Goal: Information Seeking & Learning: Learn about a topic

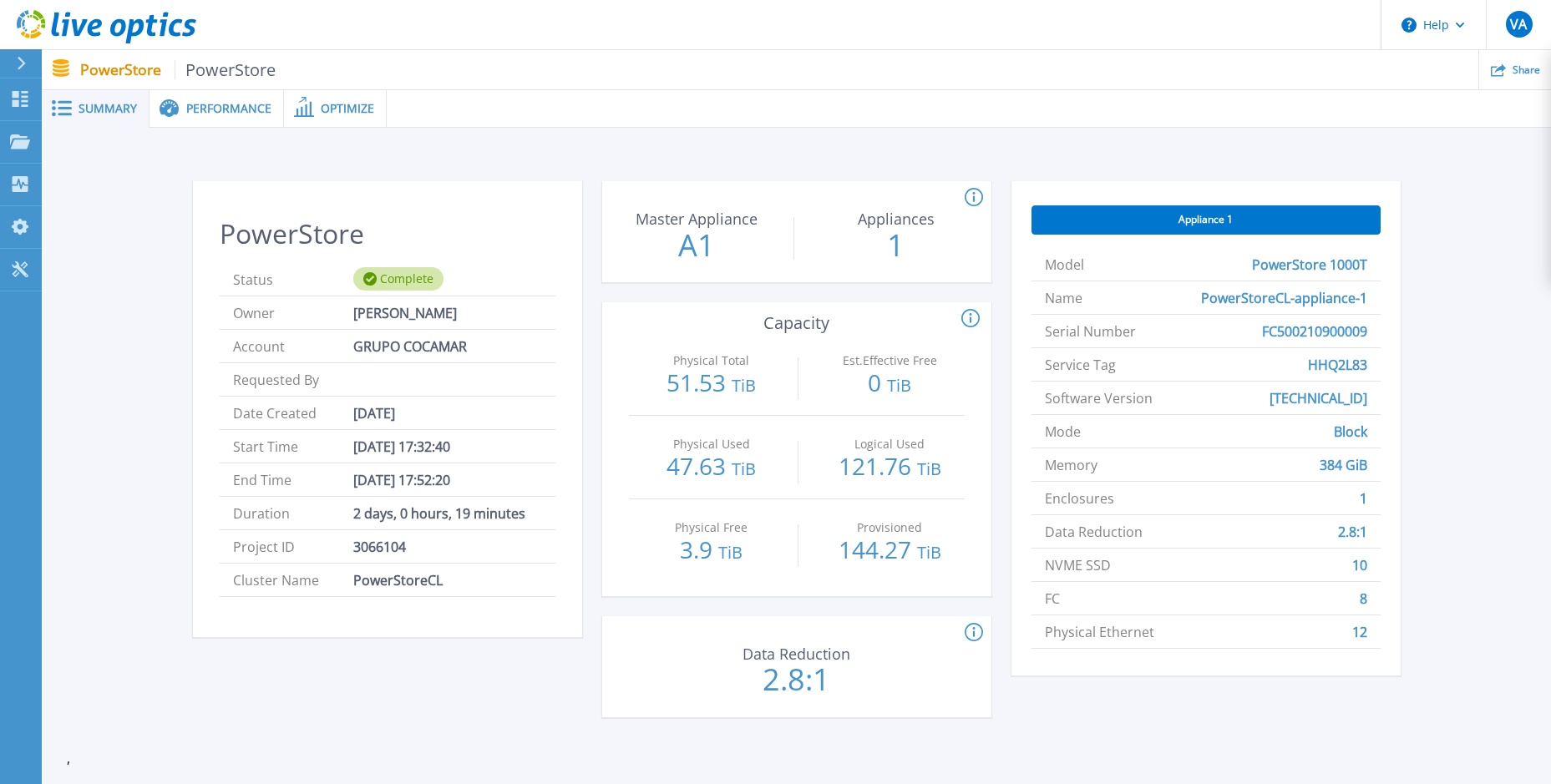
click at [224, 111] on span "Performance" at bounding box center [229, 109] width 85 height 12
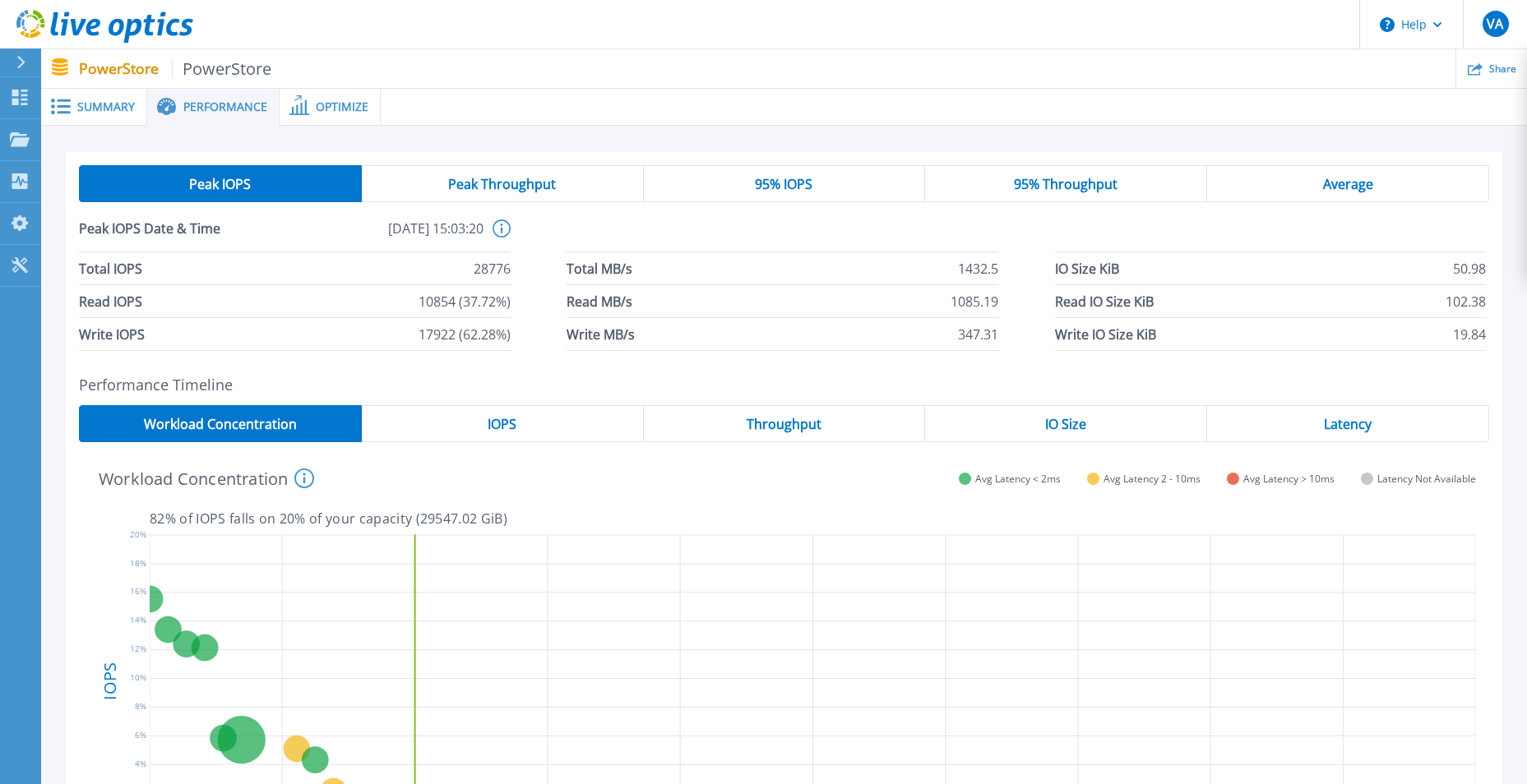
click at [322, 109] on span "Optimize" at bounding box center [342, 107] width 53 height 12
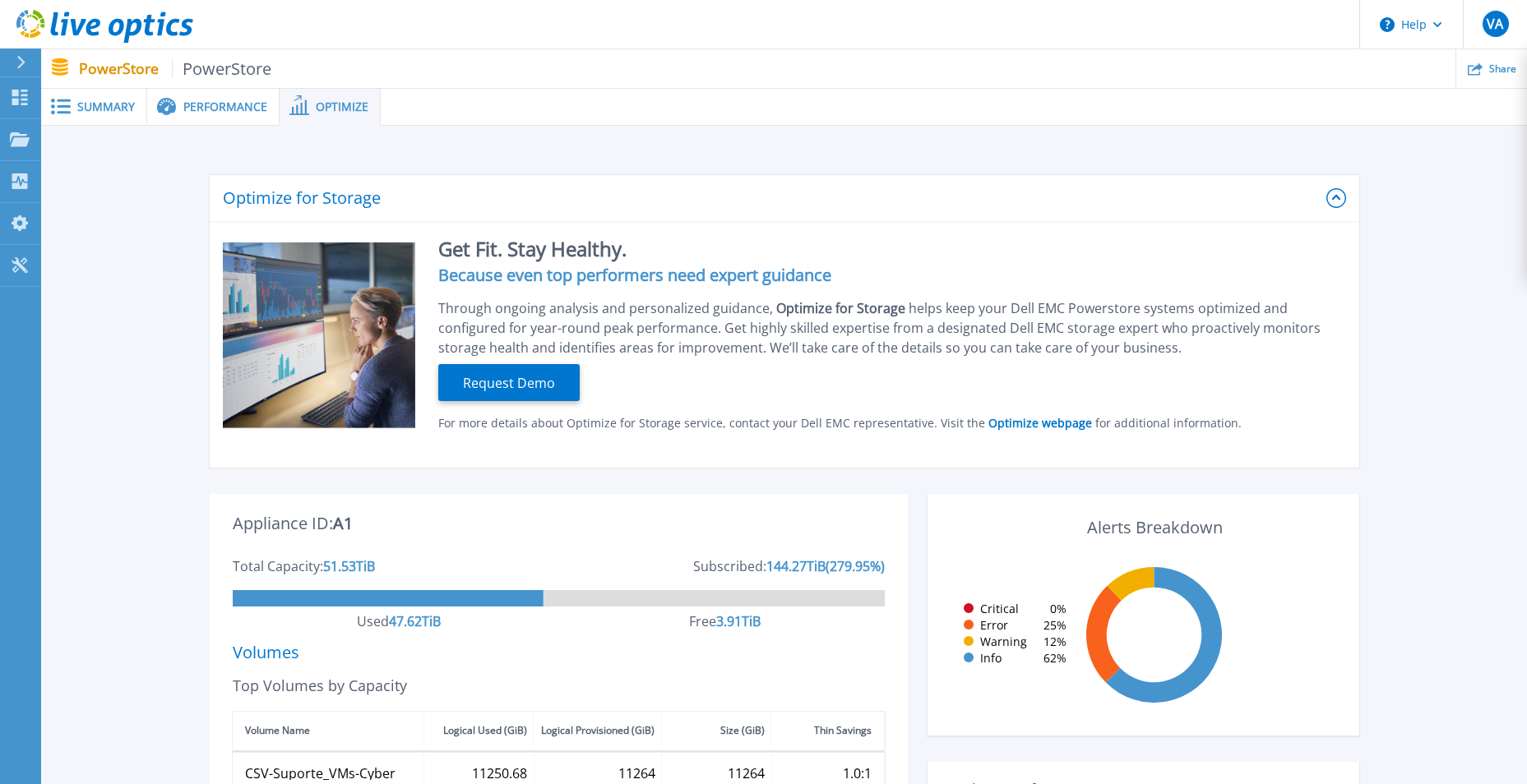
click at [248, 77] on span "PowerStore" at bounding box center [222, 69] width 101 height 19
click at [102, 102] on span "Summary" at bounding box center [105, 107] width 58 height 12
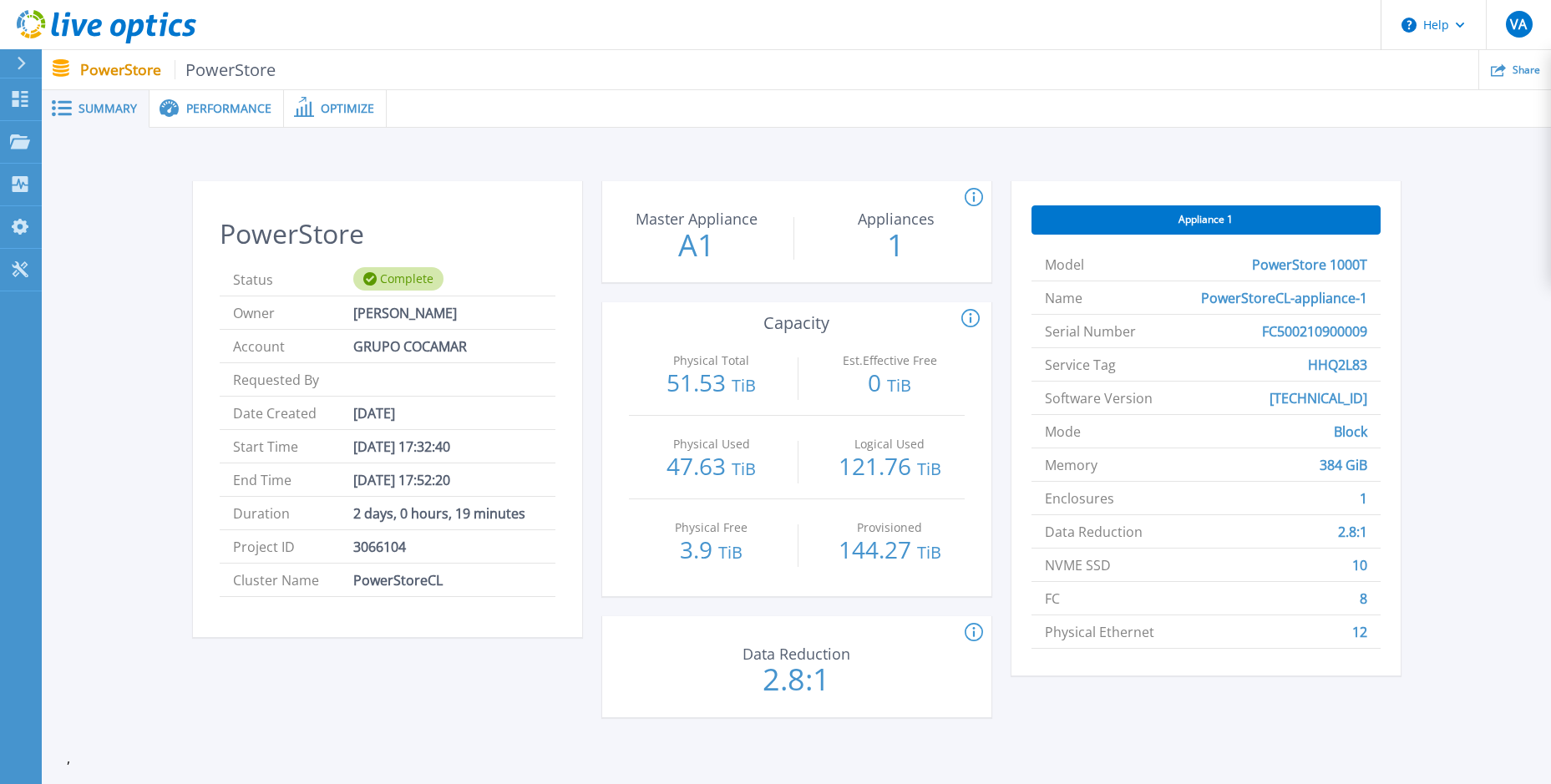
click at [218, 66] on span "PowerStore" at bounding box center [226, 70] width 102 height 20
click at [16, 62] on div at bounding box center [28, 63] width 27 height 29
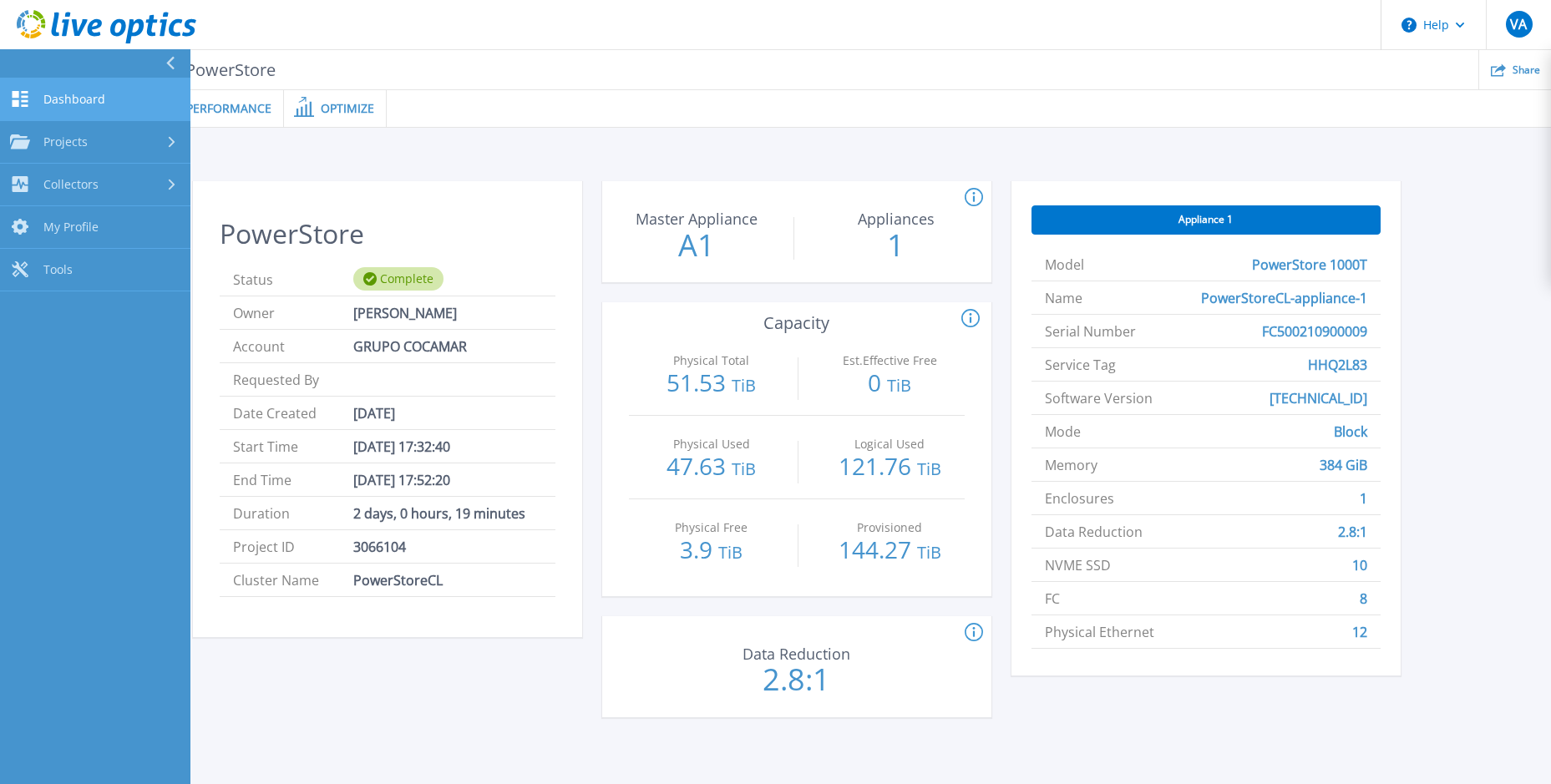
click at [92, 101] on span "Dashboard" at bounding box center [74, 99] width 62 height 15
click at [90, 137] on div "Projects" at bounding box center [95, 142] width 170 height 15
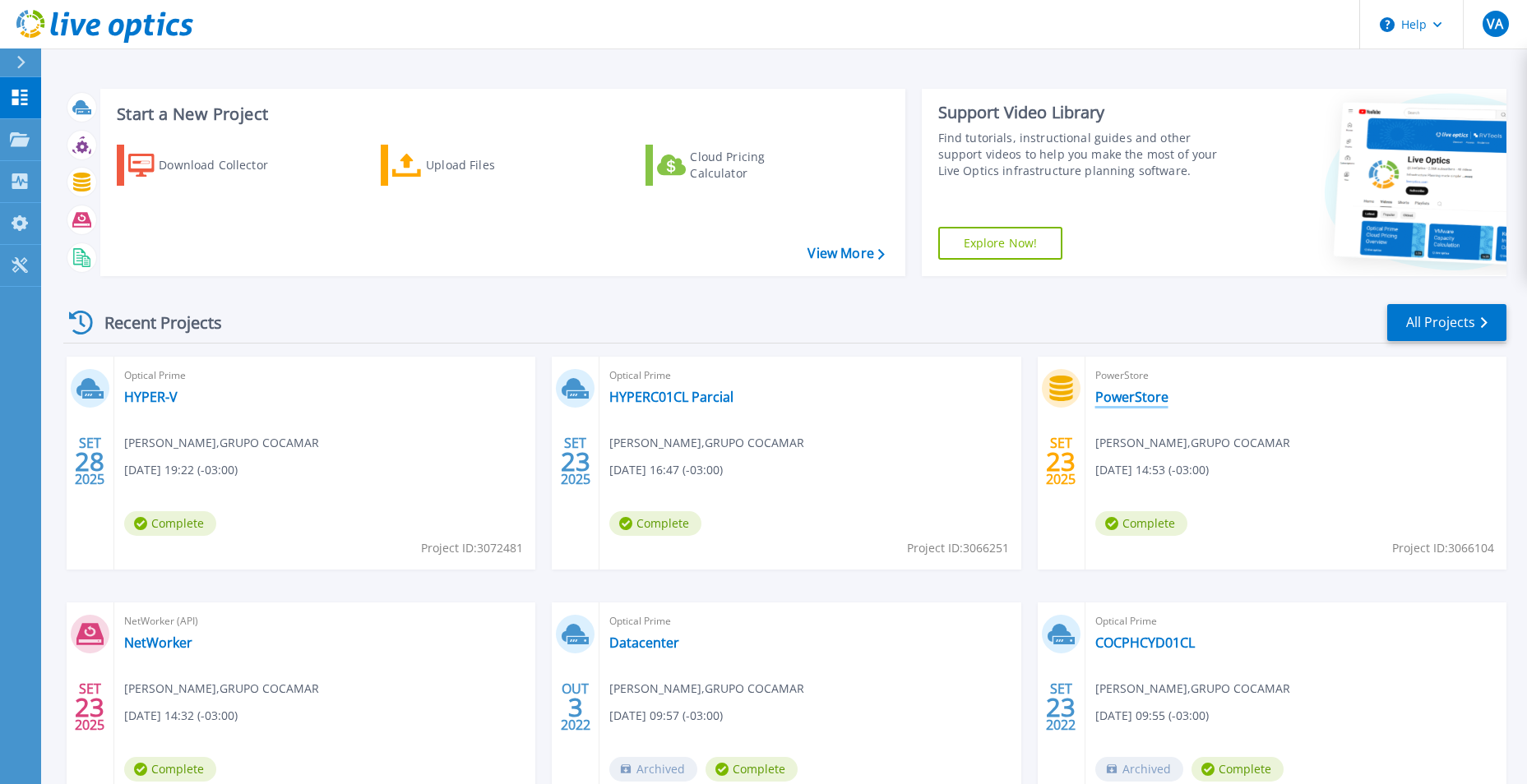
click at [1141, 400] on link "PowerStore" at bounding box center [1132, 397] width 73 height 16
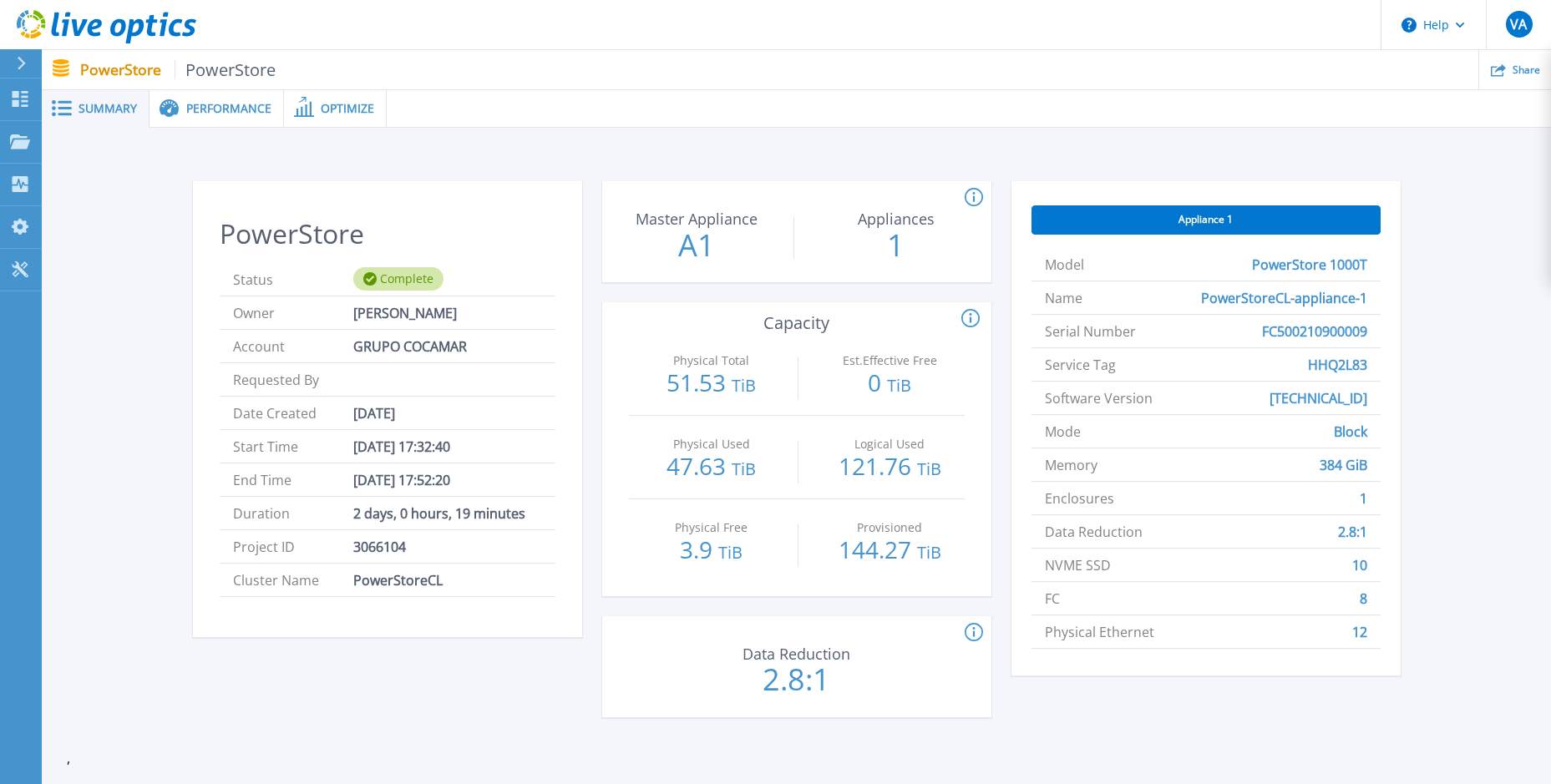
click at [229, 112] on span "Performance" at bounding box center [229, 109] width 85 height 12
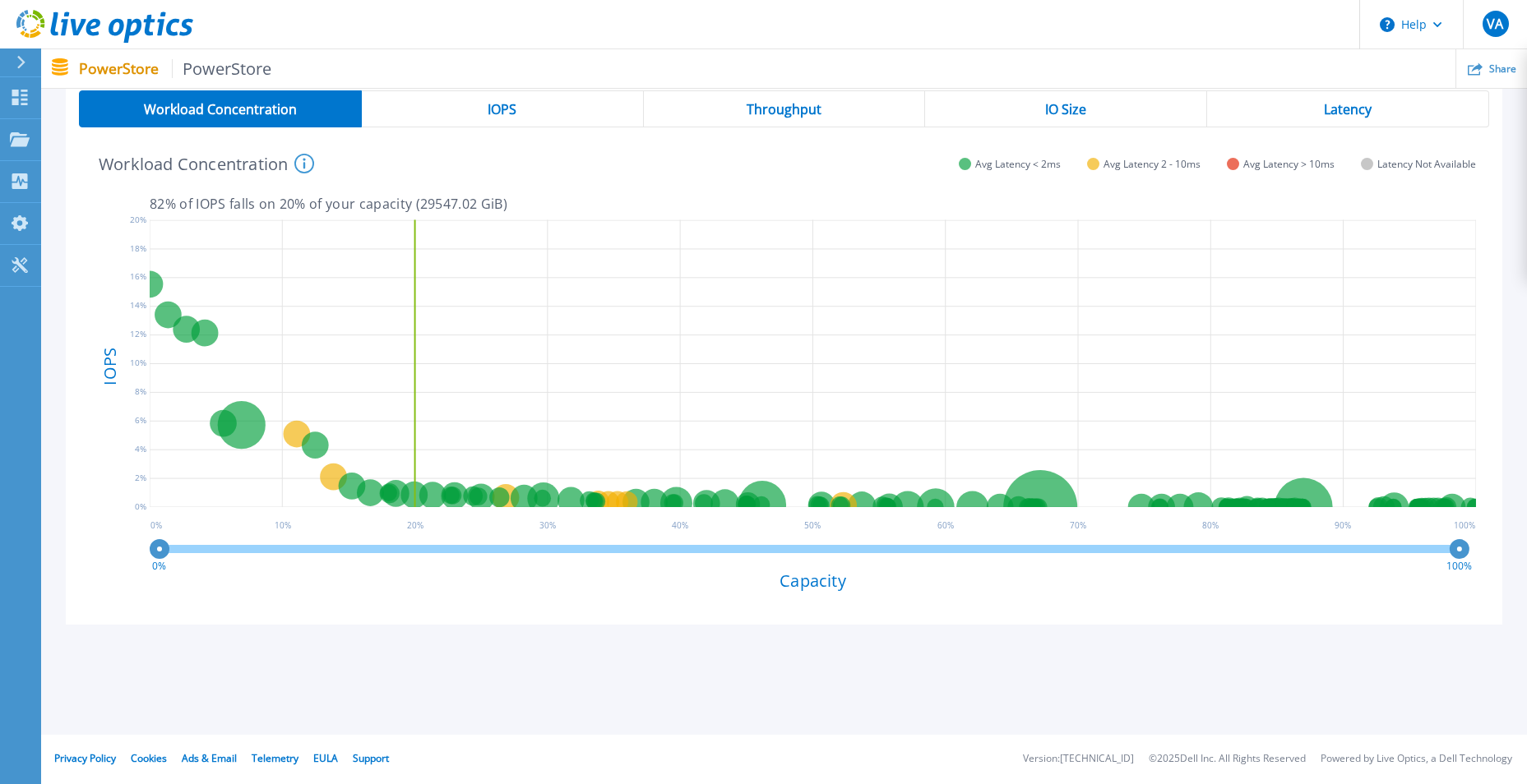
scroll to position [69, 0]
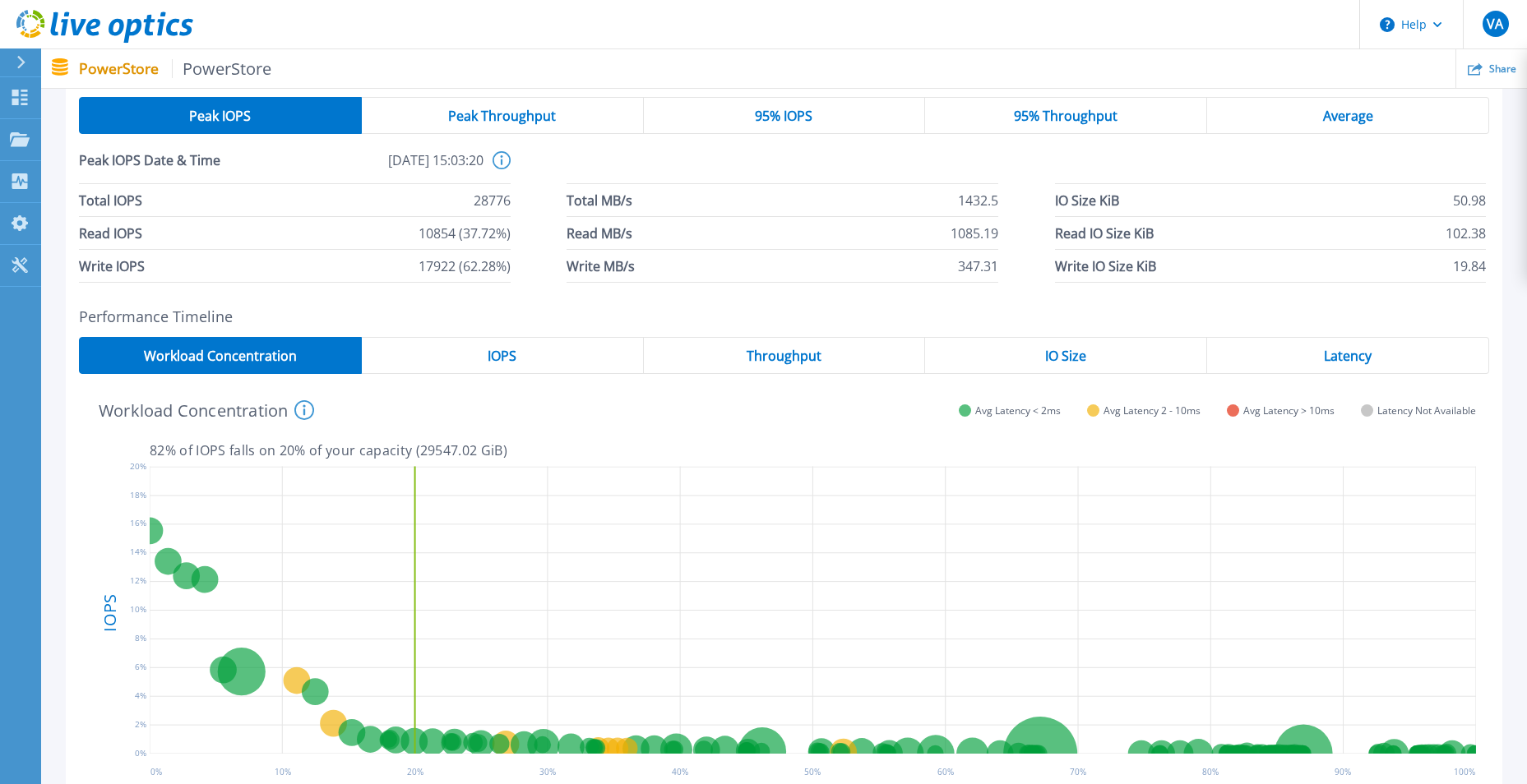
click at [506, 367] on div "IOPS" at bounding box center [502, 356] width 282 height 37
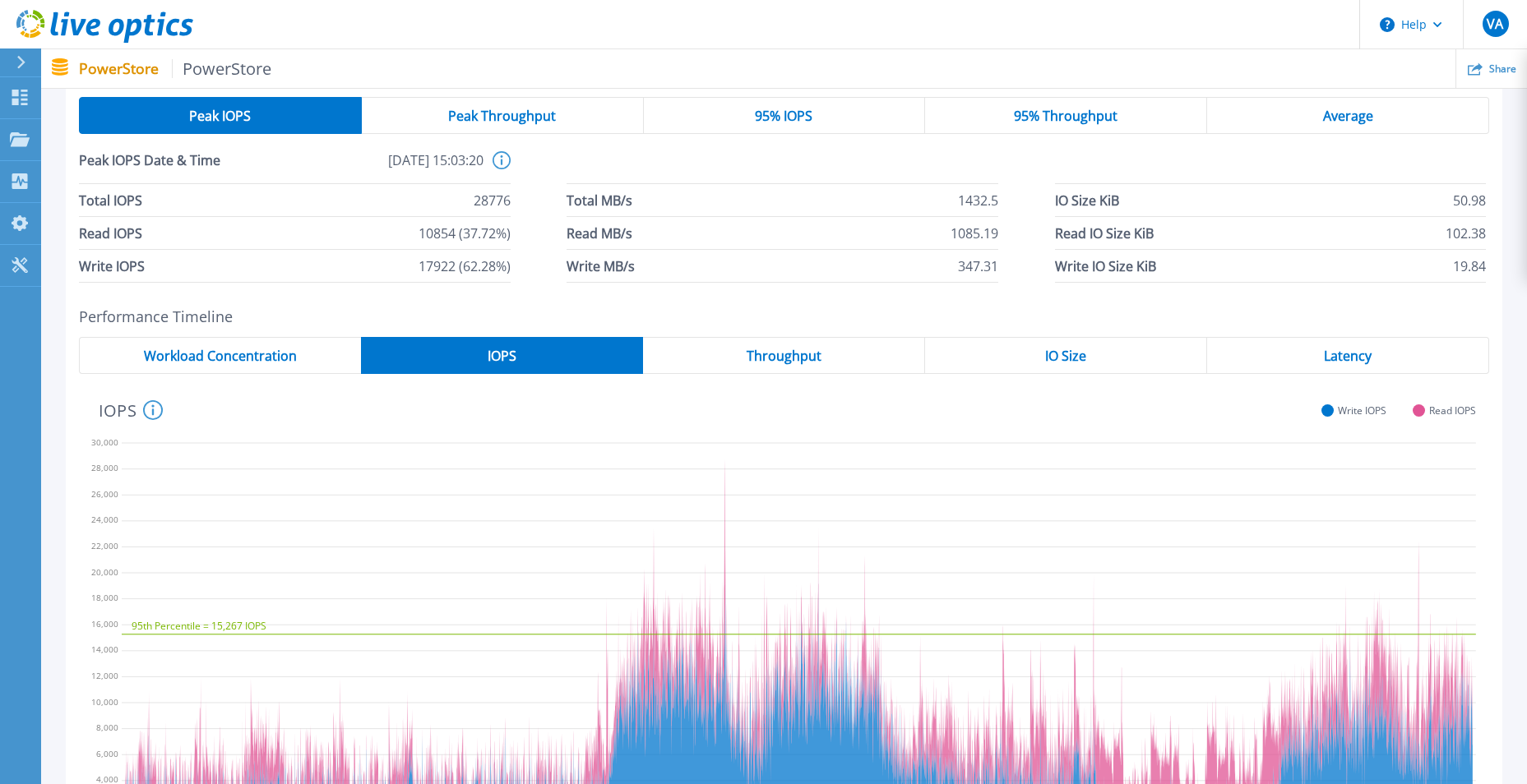
click at [761, 352] on span "Throughput" at bounding box center [784, 356] width 75 height 13
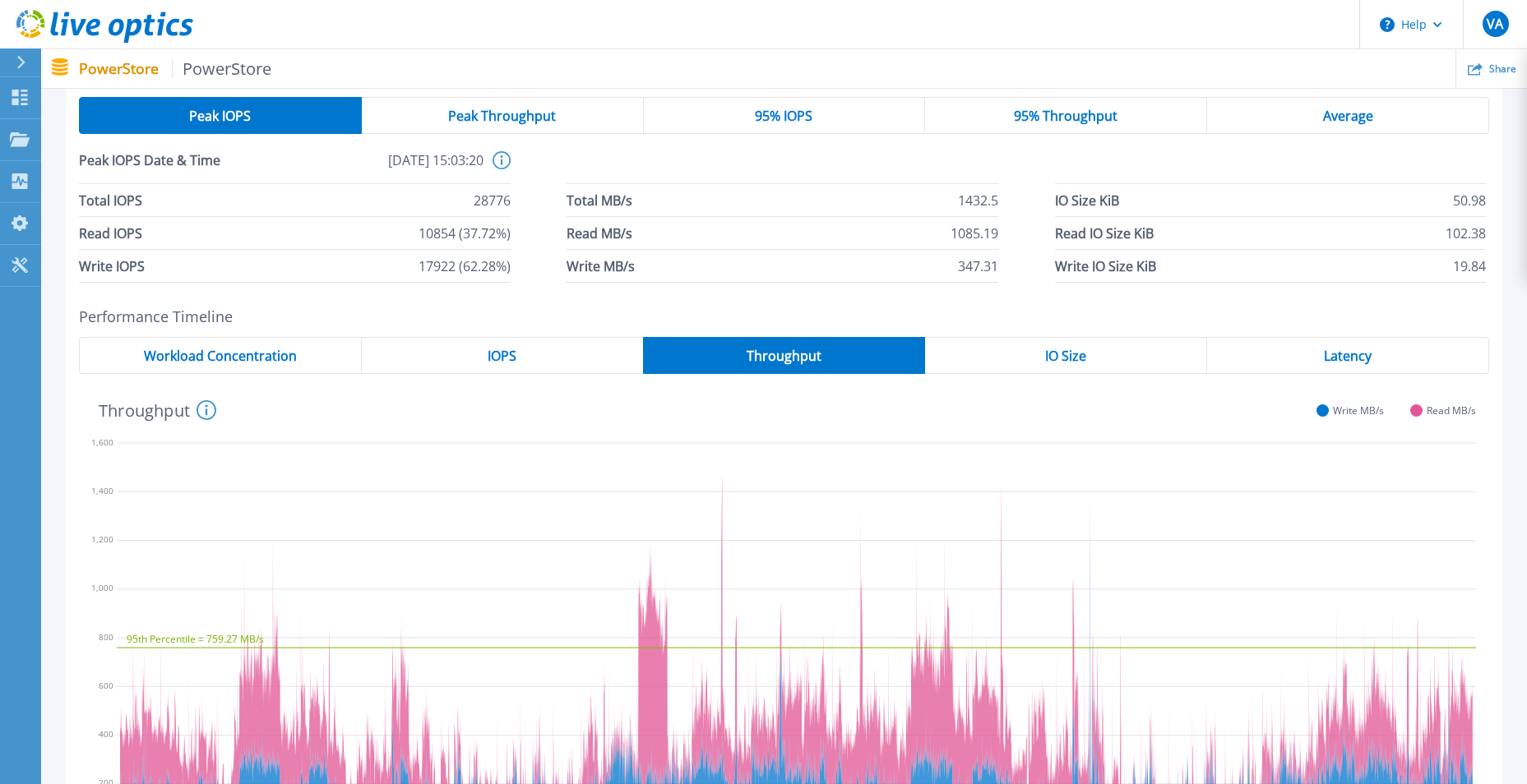
click at [1028, 355] on div "IO Size" at bounding box center [1066, 356] width 282 height 37
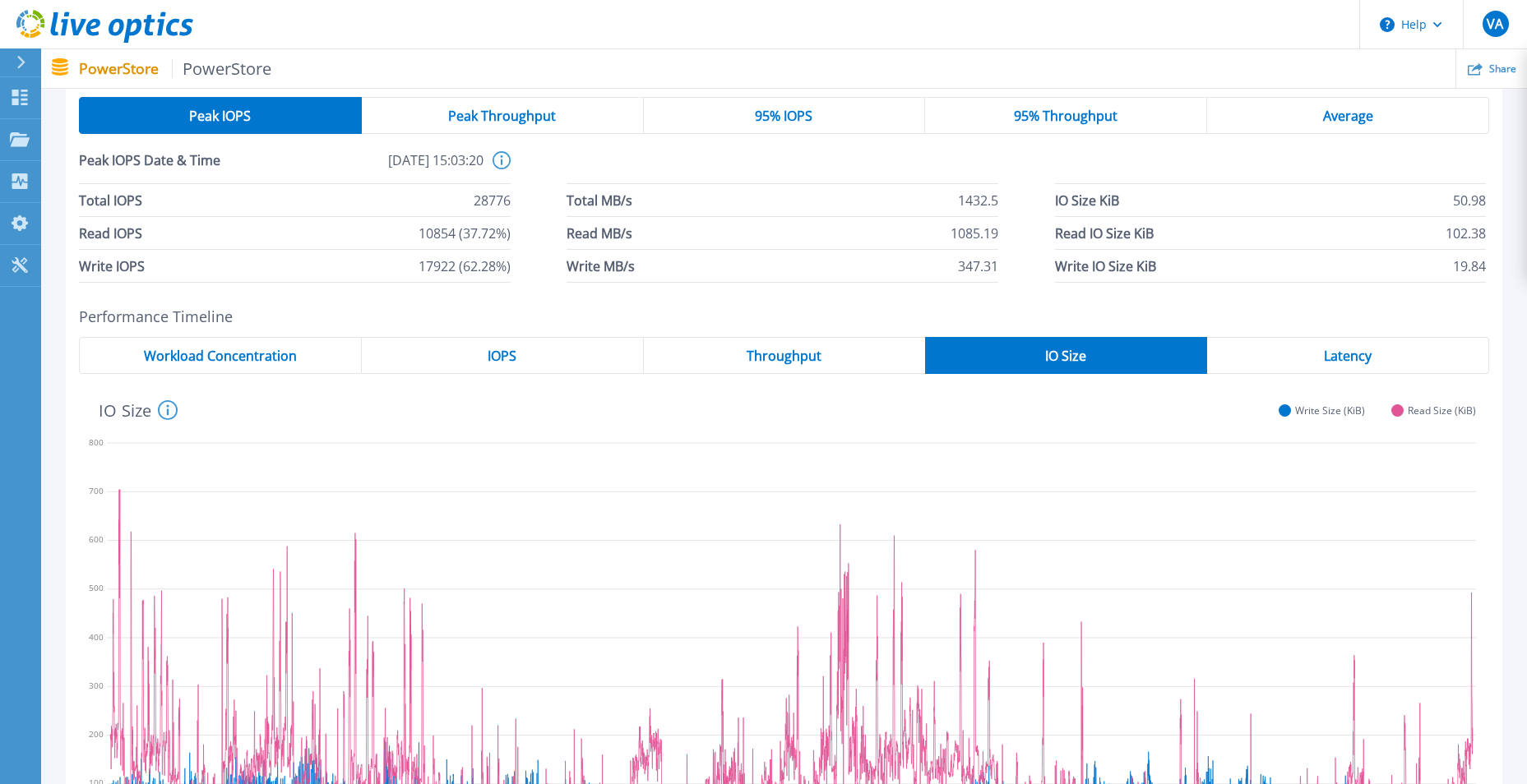
drag, startPoint x: 1308, startPoint y: 352, endPoint x: 1295, endPoint y: 353, distance: 13.0
click at [1307, 352] on div "Latency" at bounding box center [1348, 356] width 282 height 37
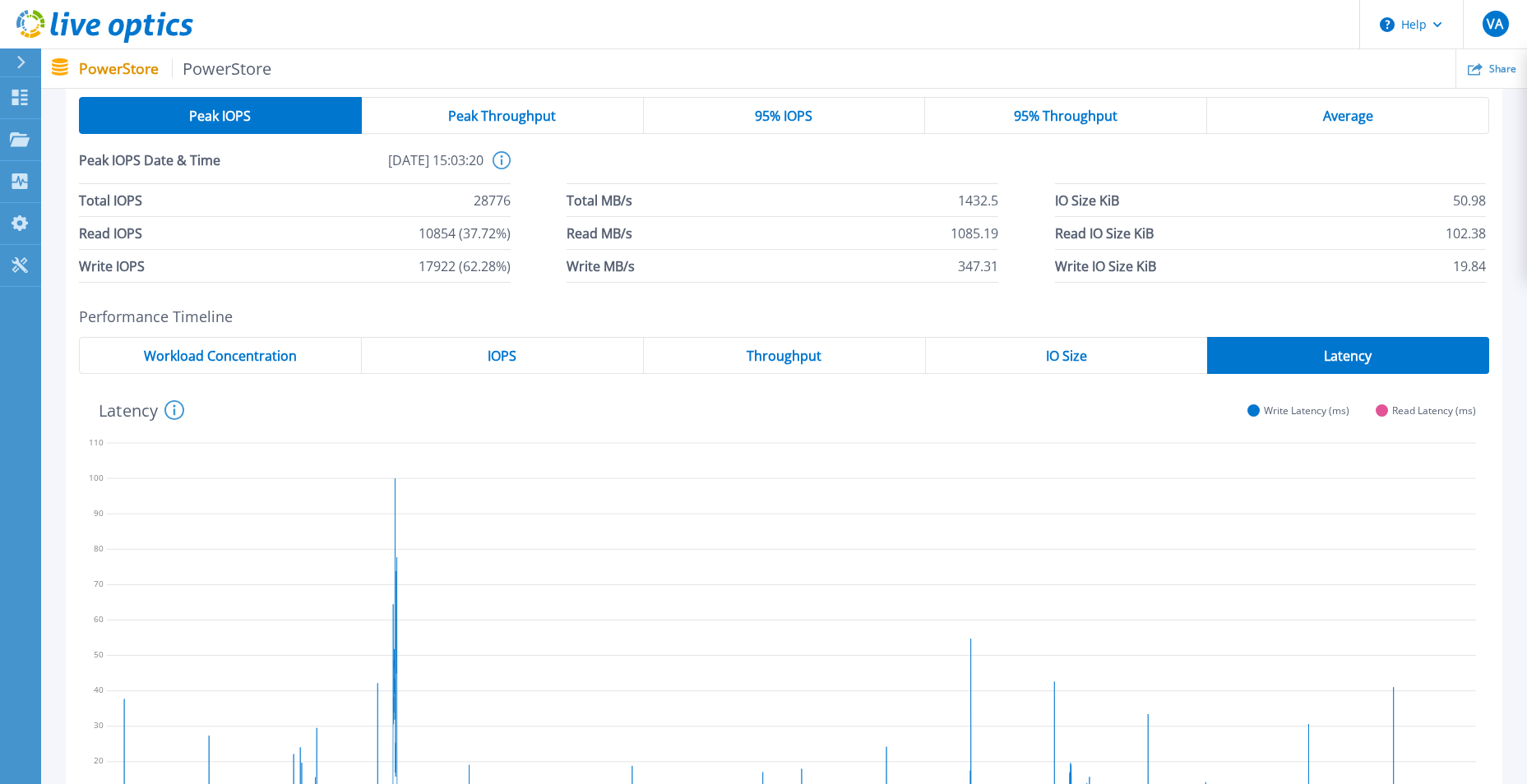
scroll to position [0, 0]
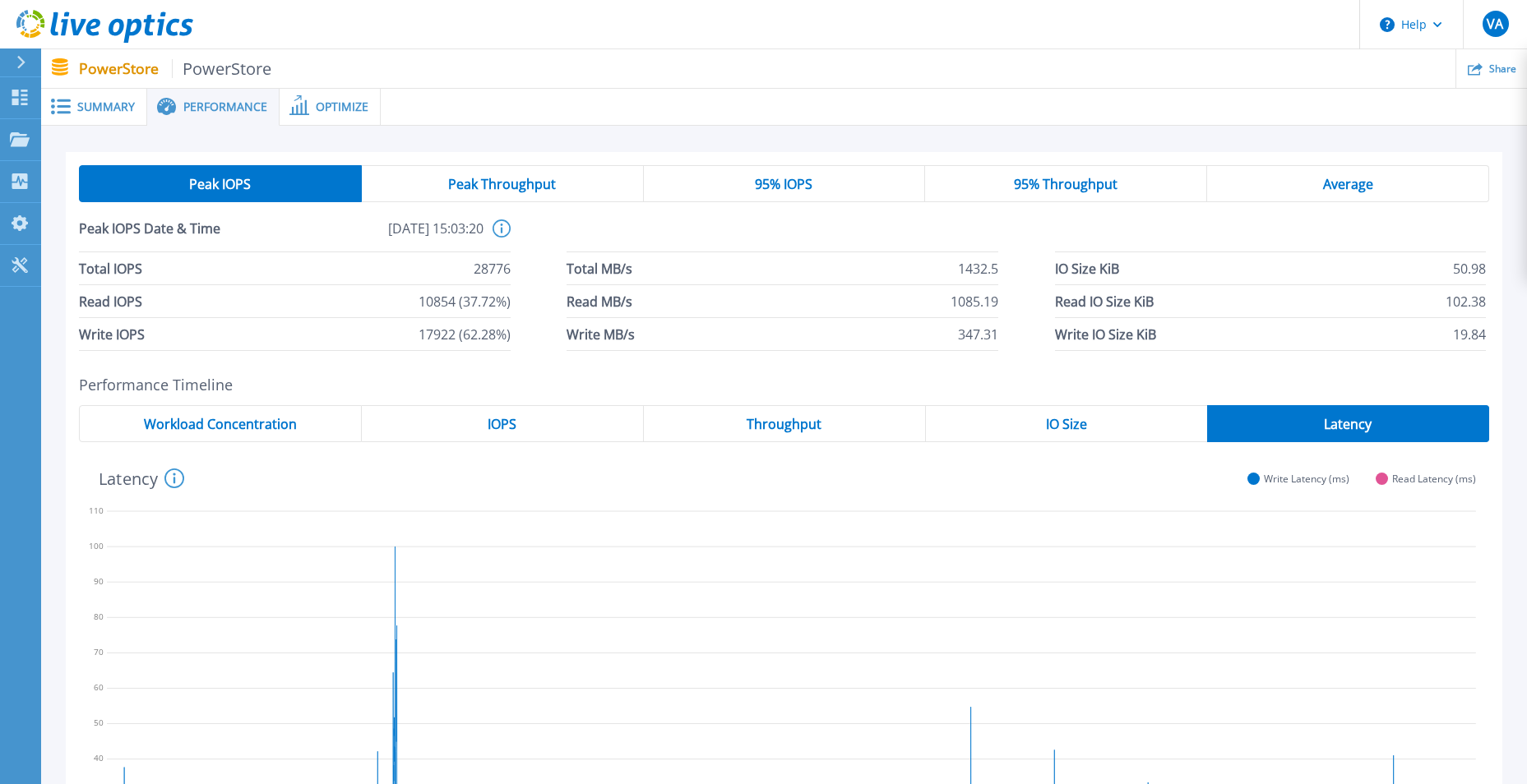
click at [346, 103] on span "Optimize" at bounding box center [342, 107] width 53 height 12
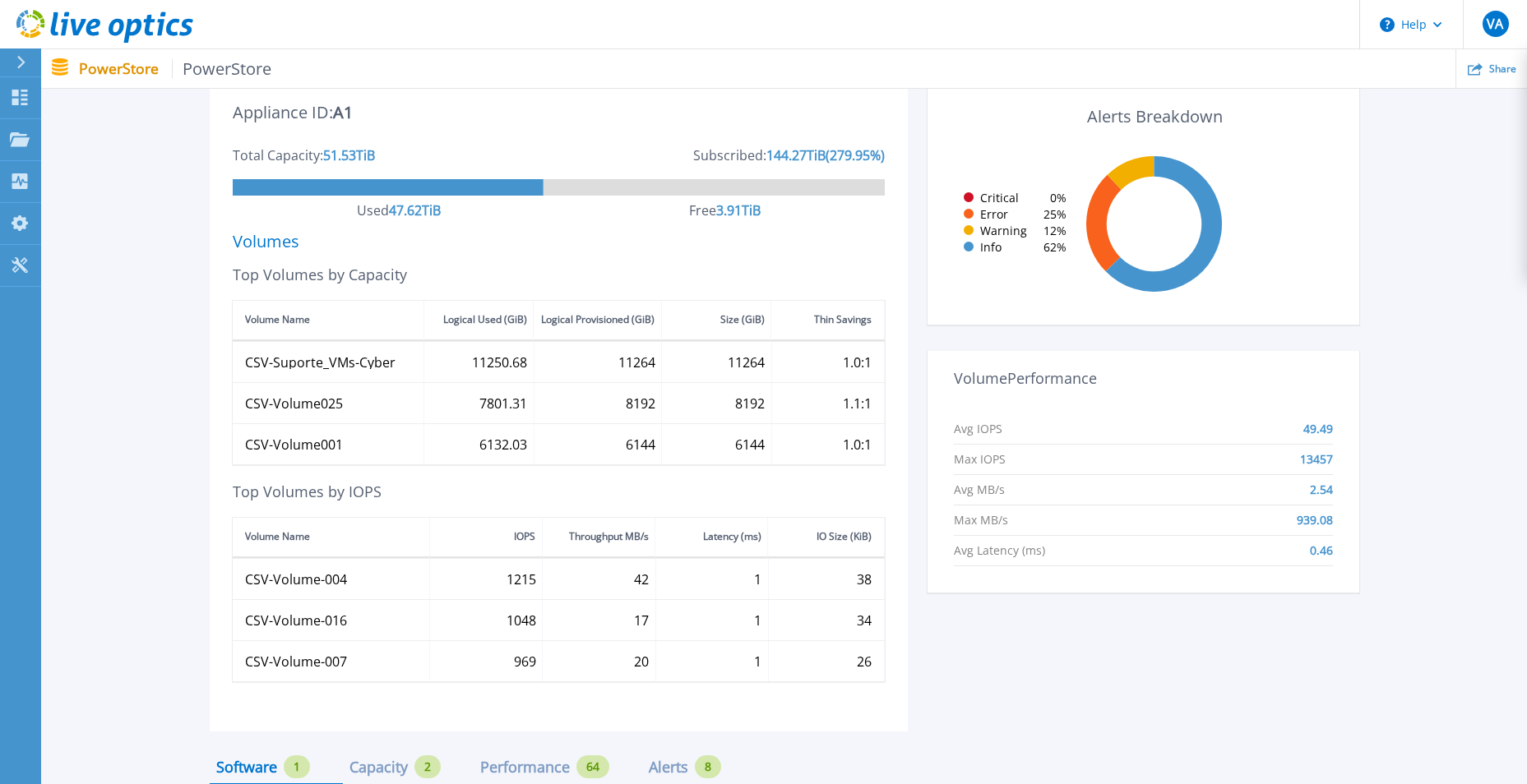
scroll to position [575, 0]
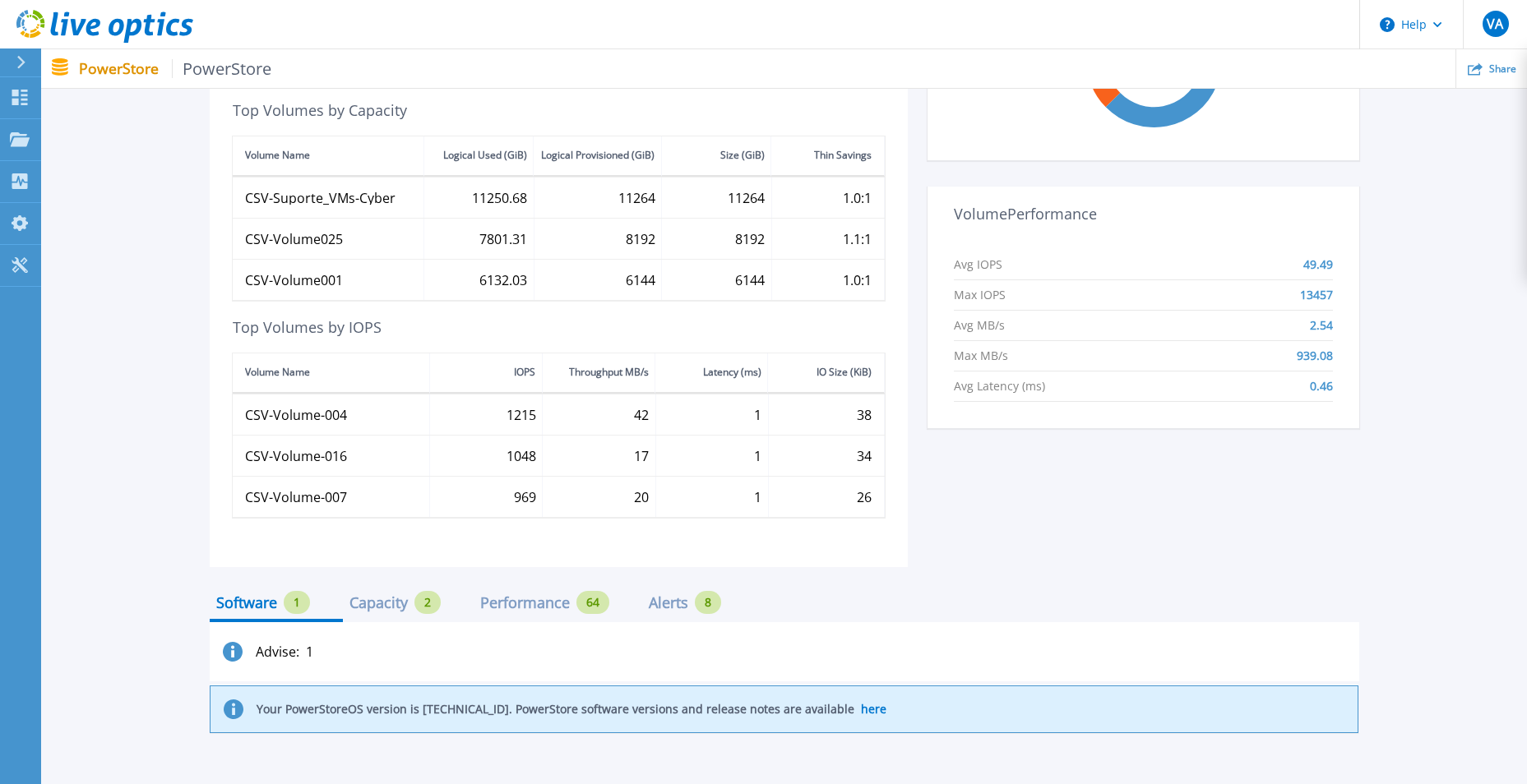
click at [386, 606] on div "Capacity" at bounding box center [379, 603] width 59 height 13
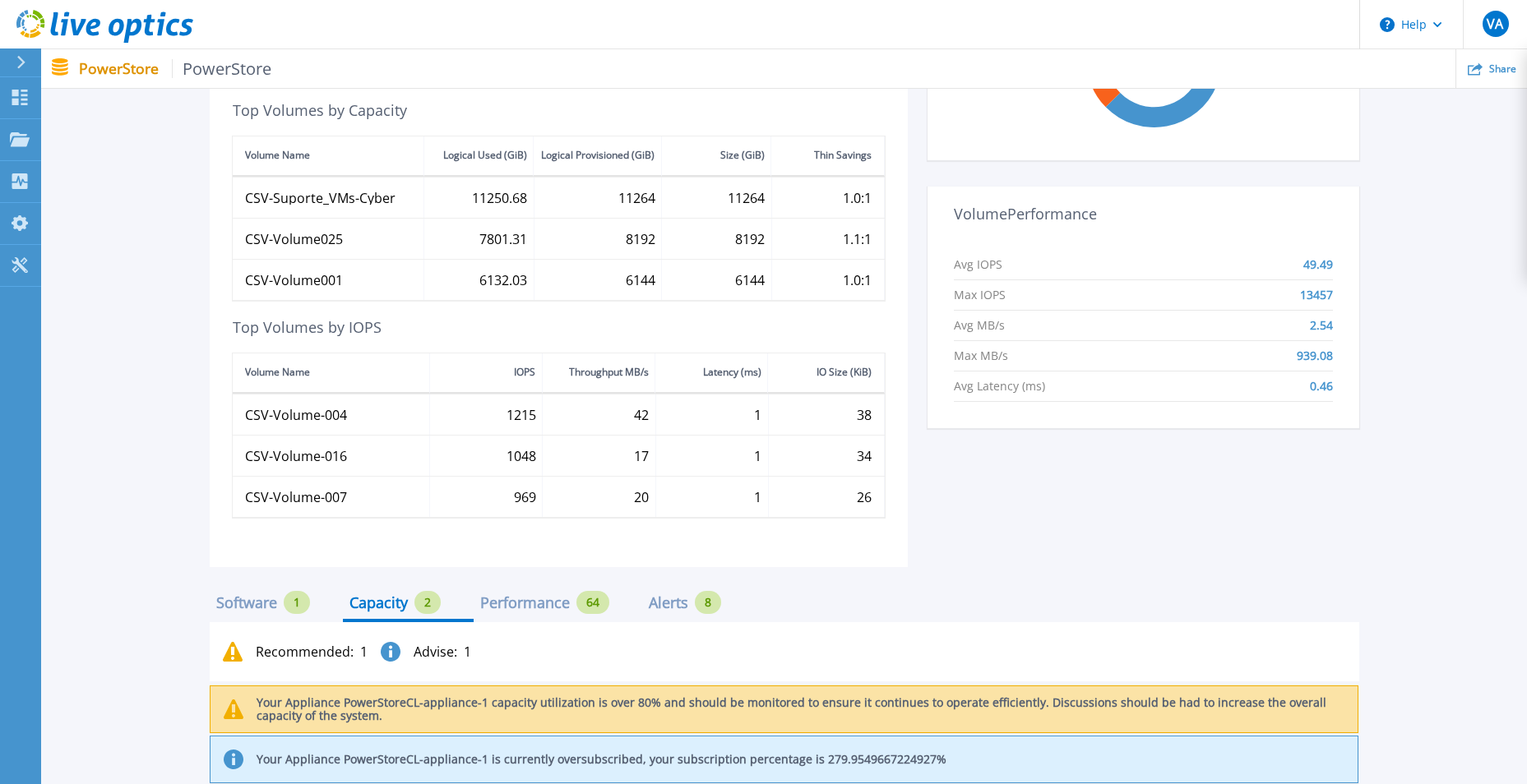
scroll to position [713, 0]
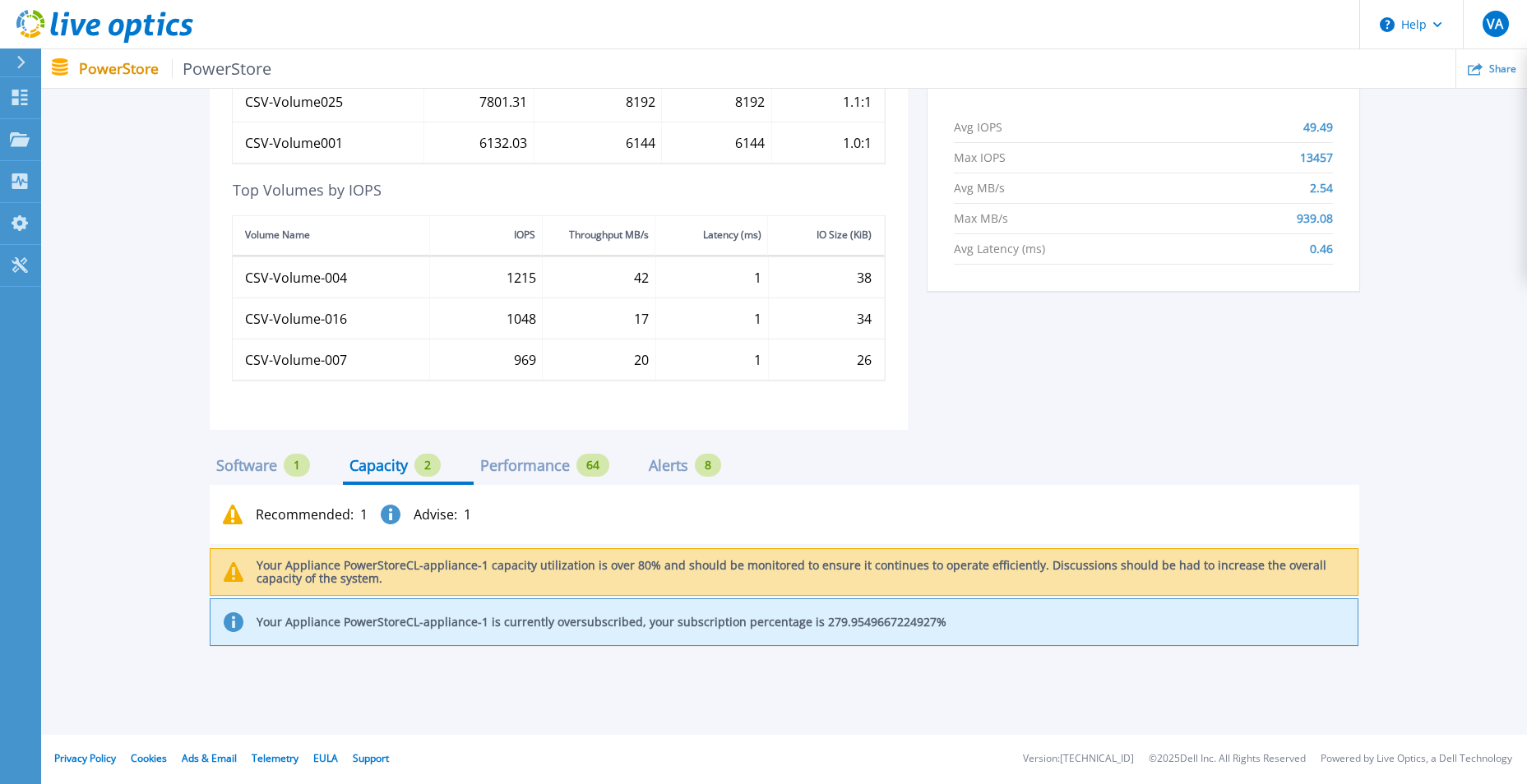
click at [518, 463] on div "Performance" at bounding box center [525, 466] width 90 height 13
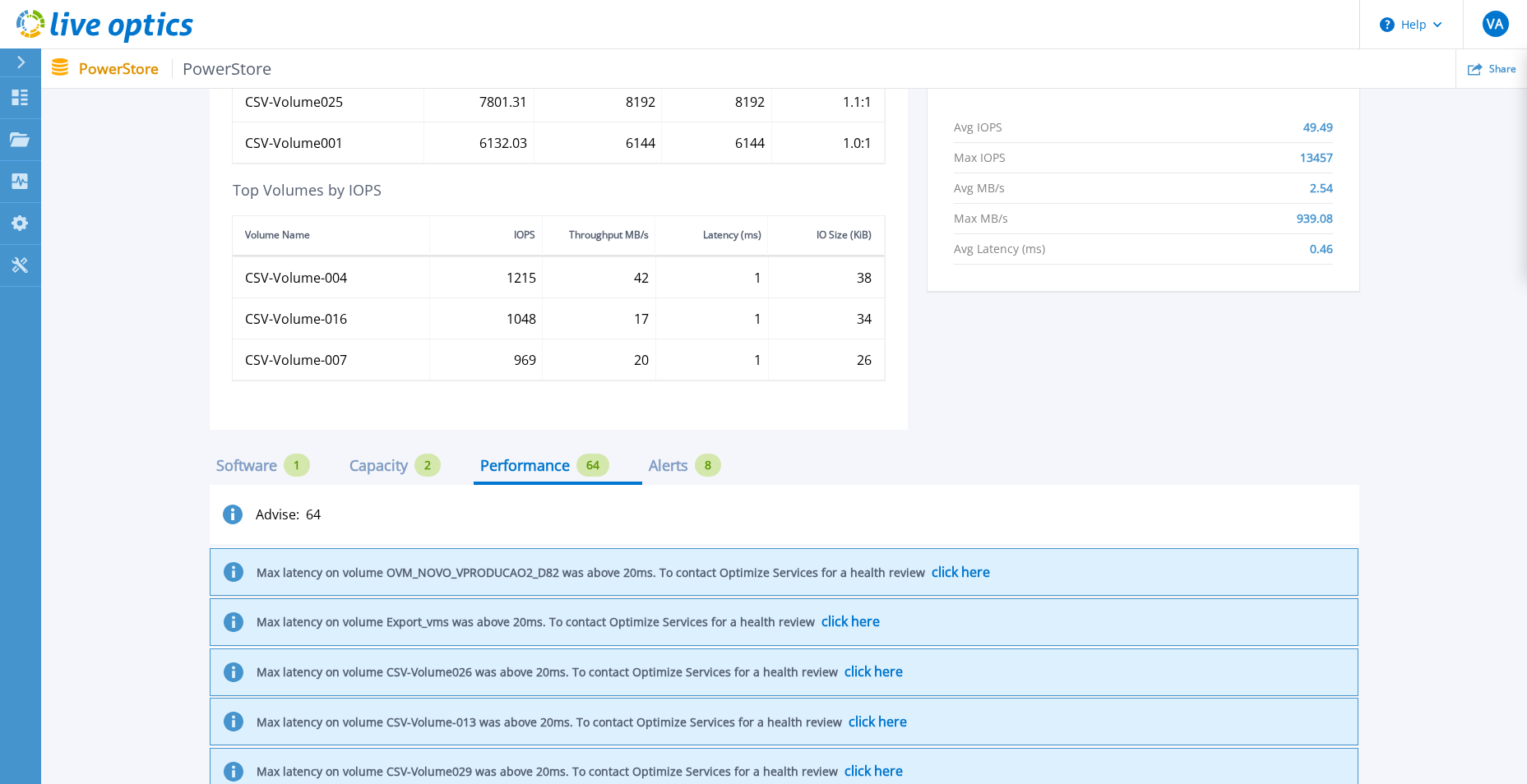
scroll to position [795, 0]
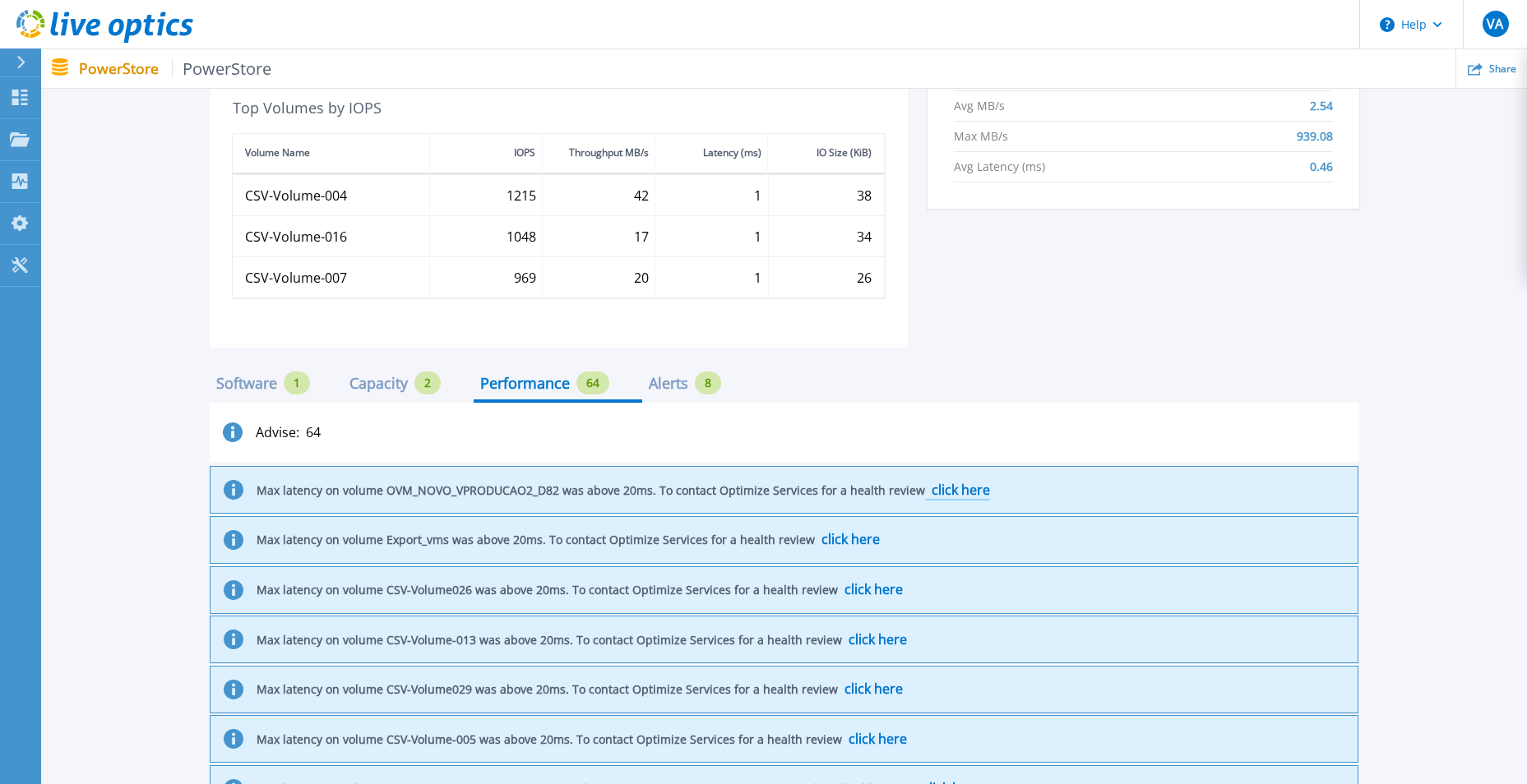
click at [972, 494] on span "click here" at bounding box center [961, 490] width 59 height 18
click at [677, 386] on div "Alerts" at bounding box center [668, 383] width 39 height 13
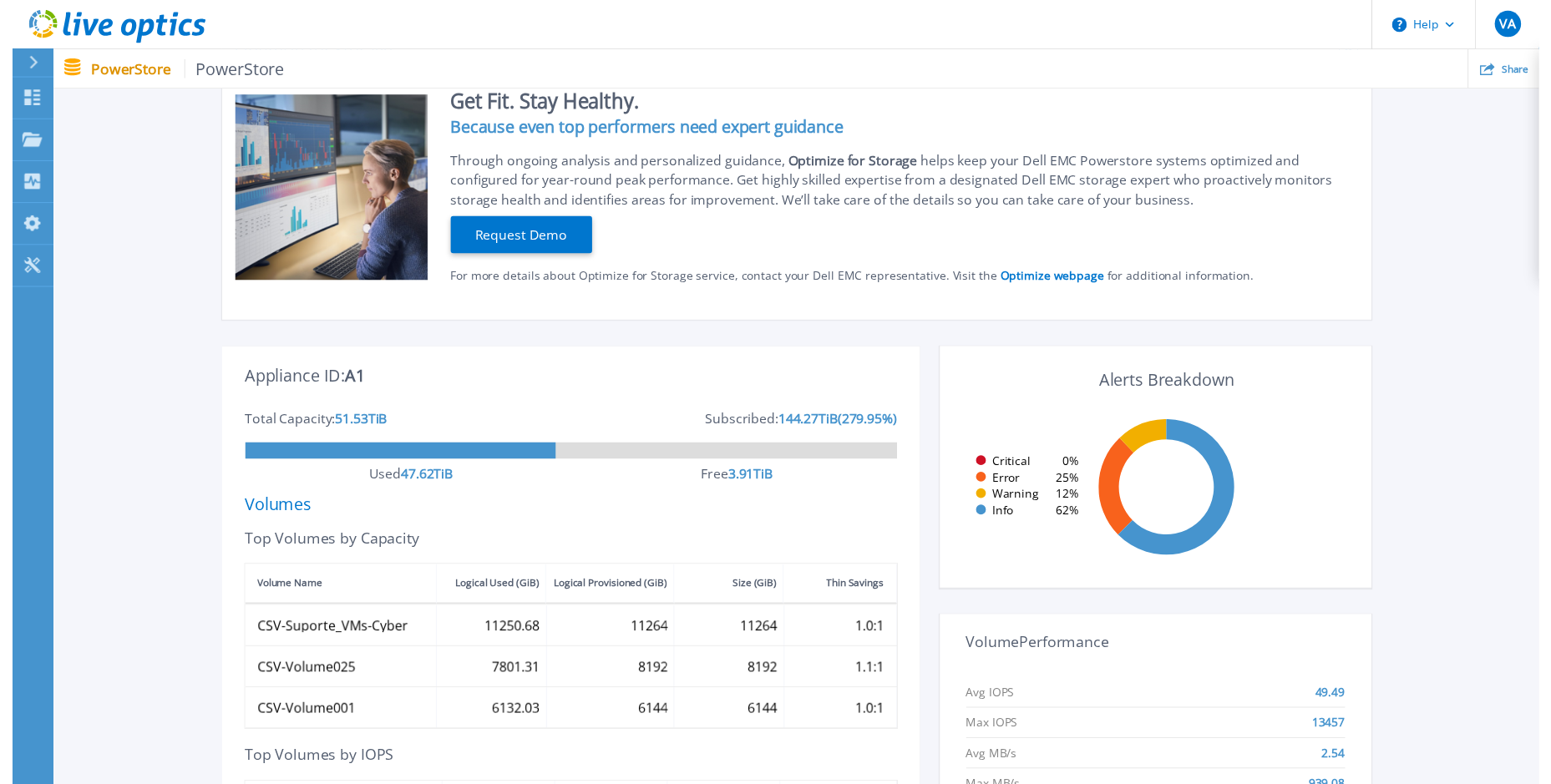
scroll to position [0, 0]
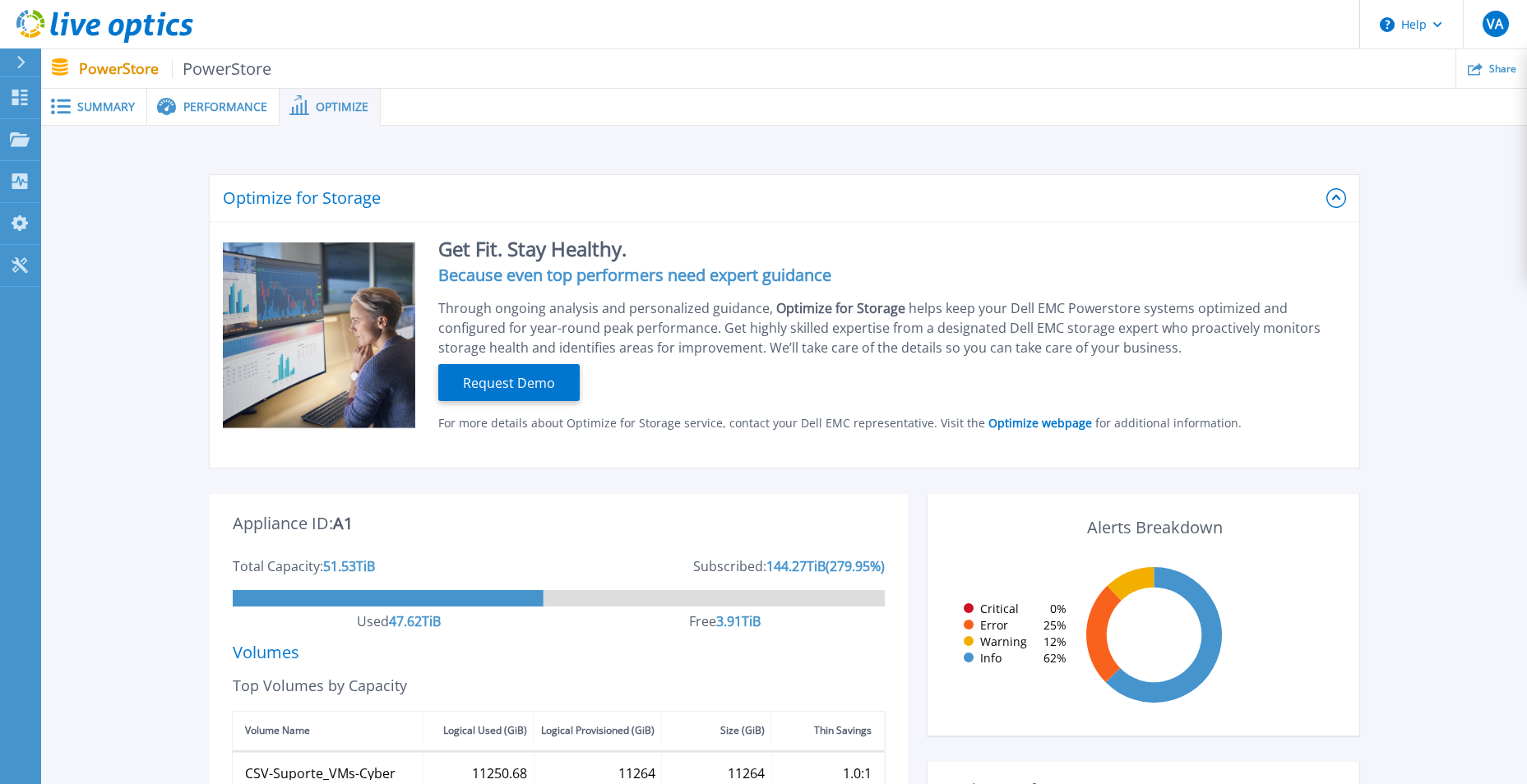
click at [103, 103] on span "Summary" at bounding box center [105, 107] width 58 height 12
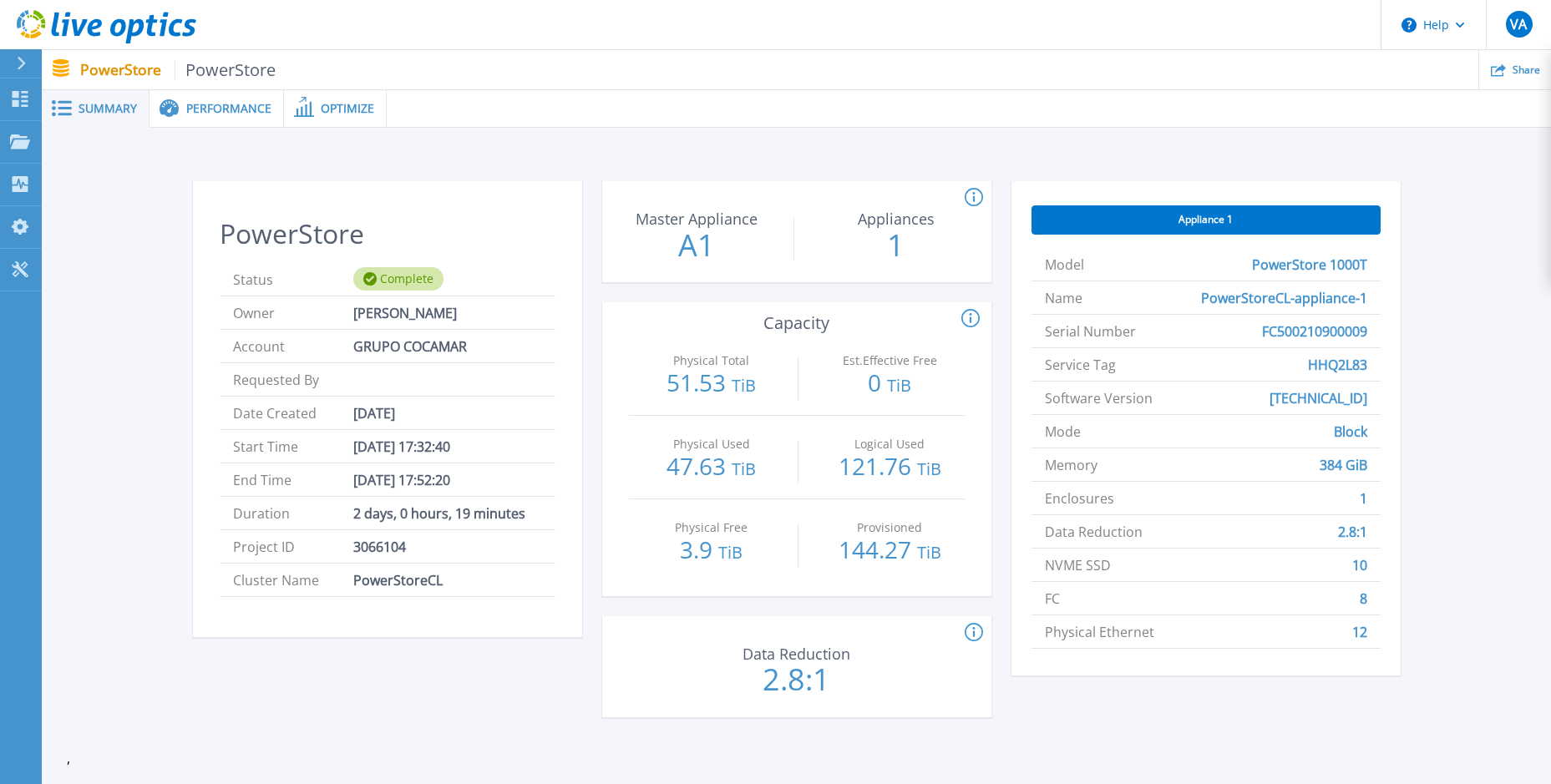
click at [446, 653] on div "PowerStore Status Complete Owner Victor Aisawa Account GRUPO COCAMAR Requested …" at bounding box center [388, 459] width 389 height 556
click at [37, 146] on link "Projects Projects" at bounding box center [20, 142] width 42 height 43
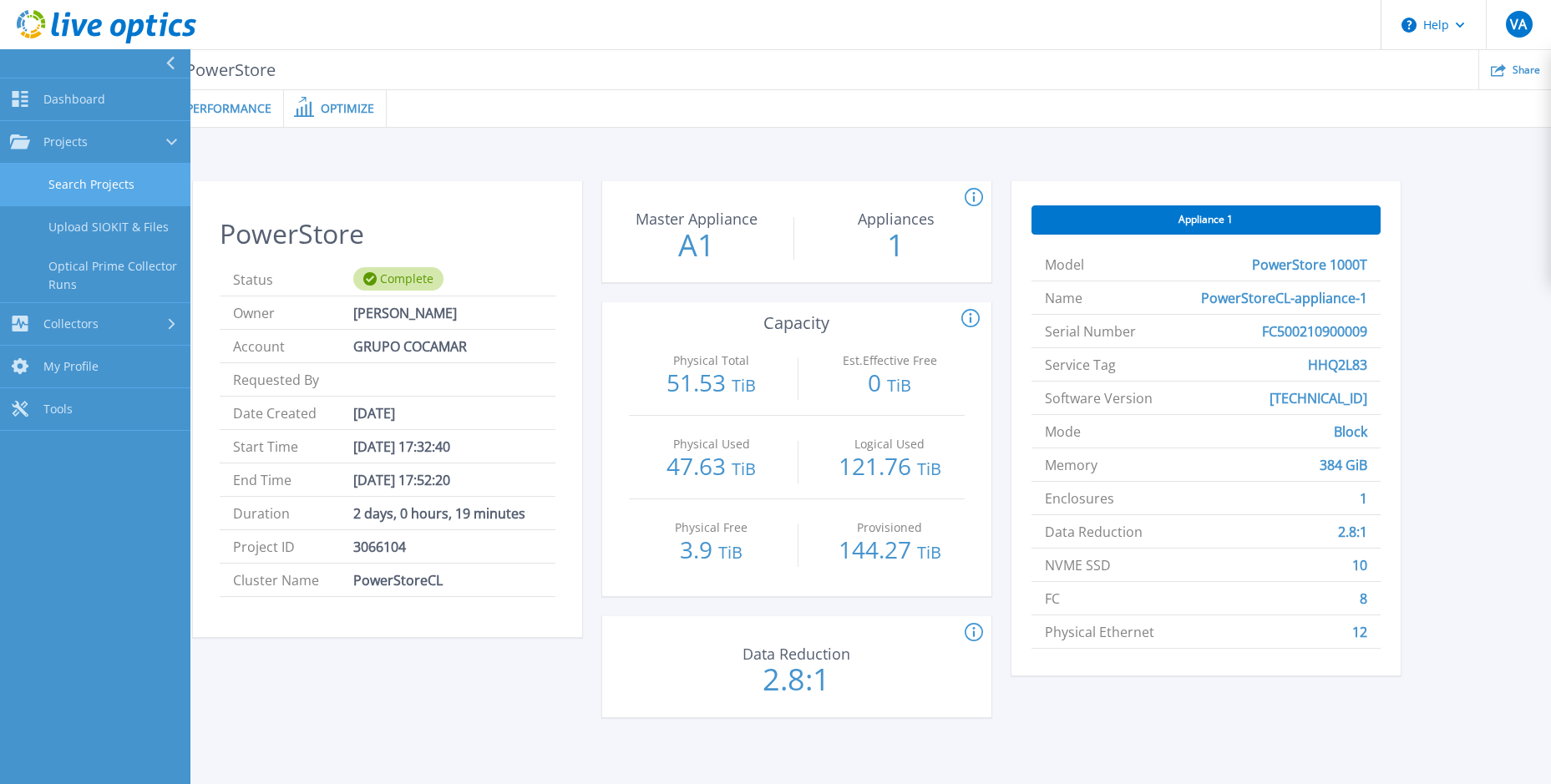
click at [85, 173] on link "Search Projects" at bounding box center [95, 185] width 191 height 43
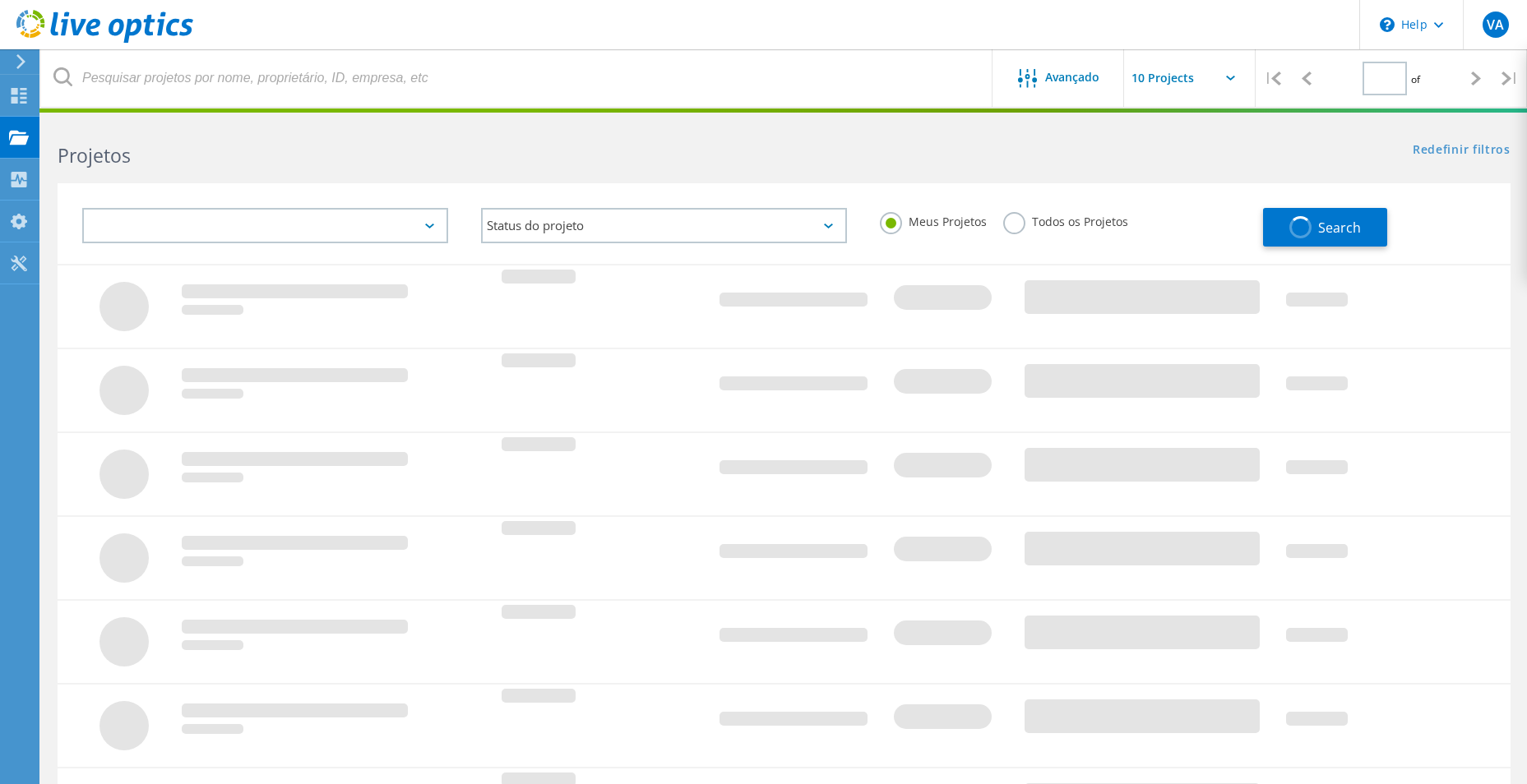
type input "1"
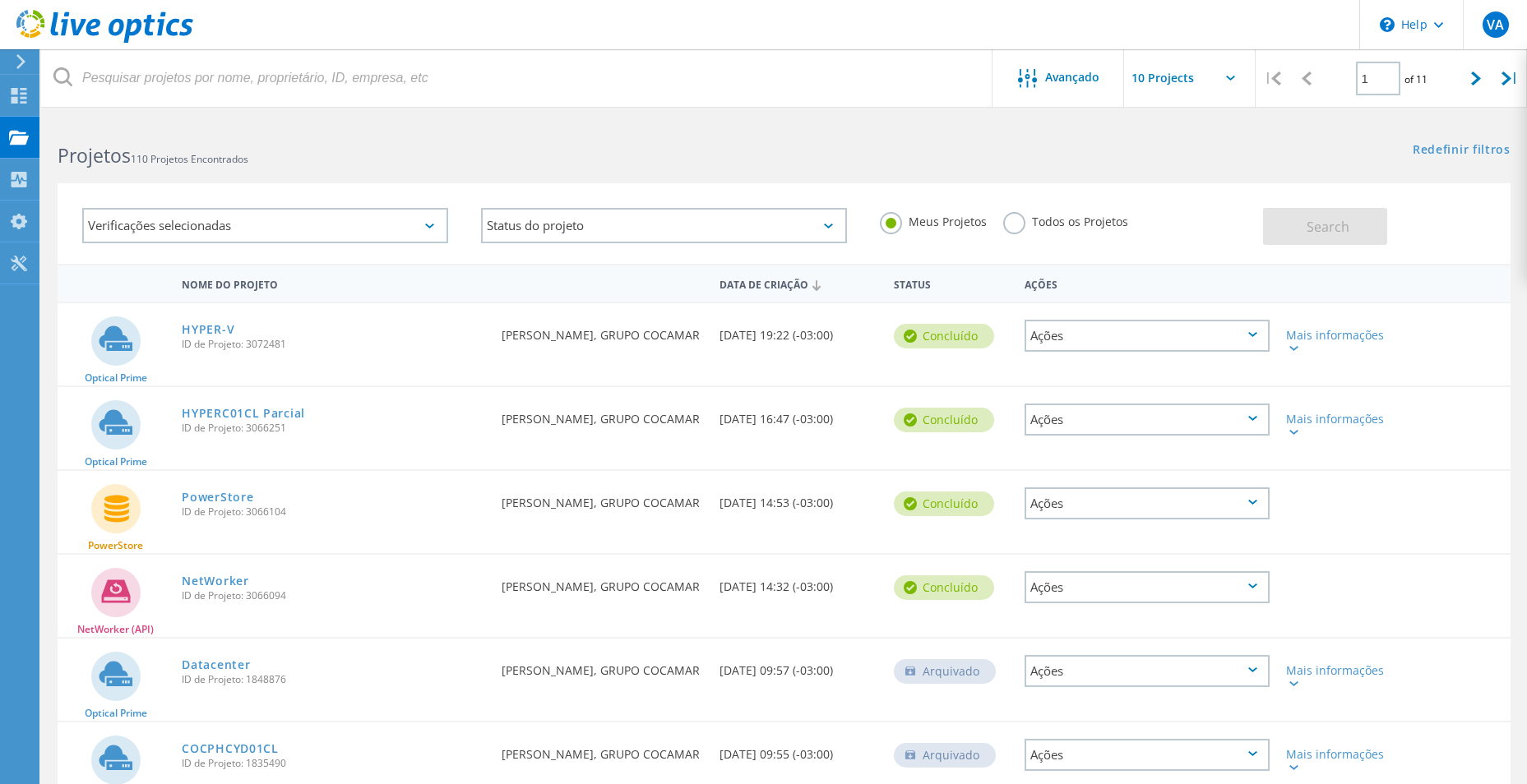
click at [1253, 503] on icon at bounding box center [1253, 501] width 9 height 5
click at [1161, 479] on div "Detalhes do projeto" at bounding box center [1147, 478] width 242 height 26
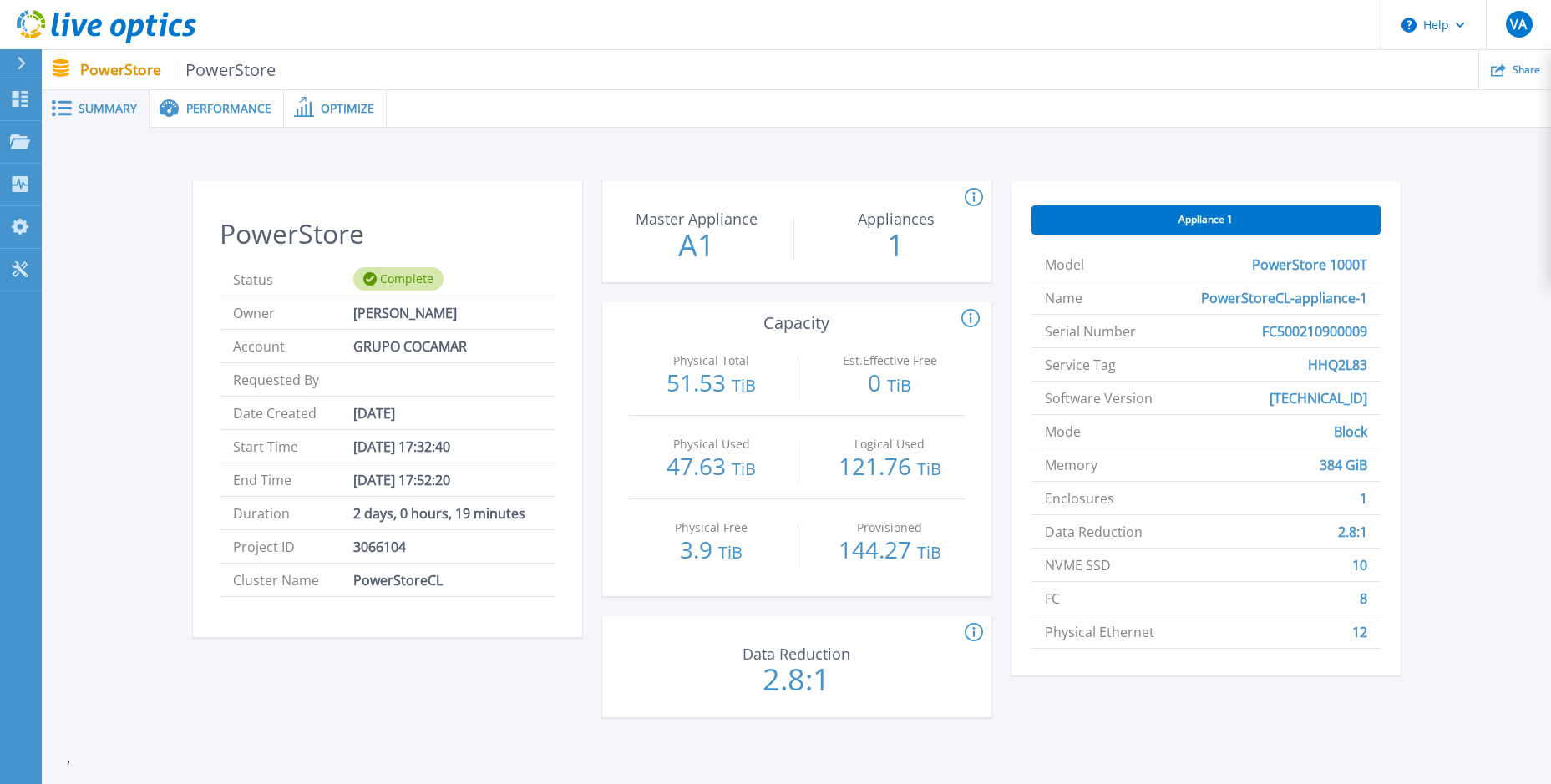
scroll to position [84, 0]
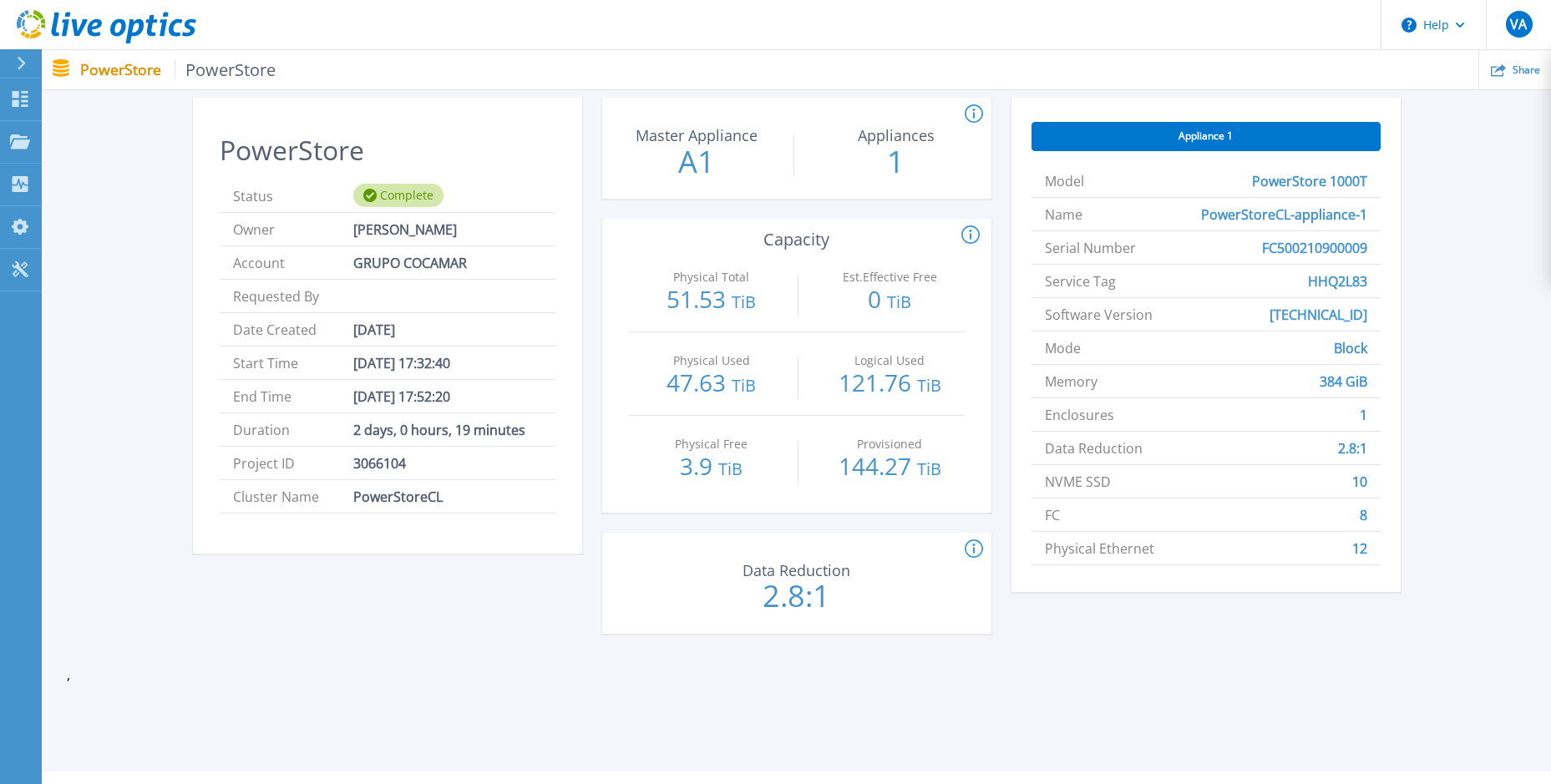
click at [1209, 137] on span "Appliance 1" at bounding box center [1205, 136] width 54 height 13
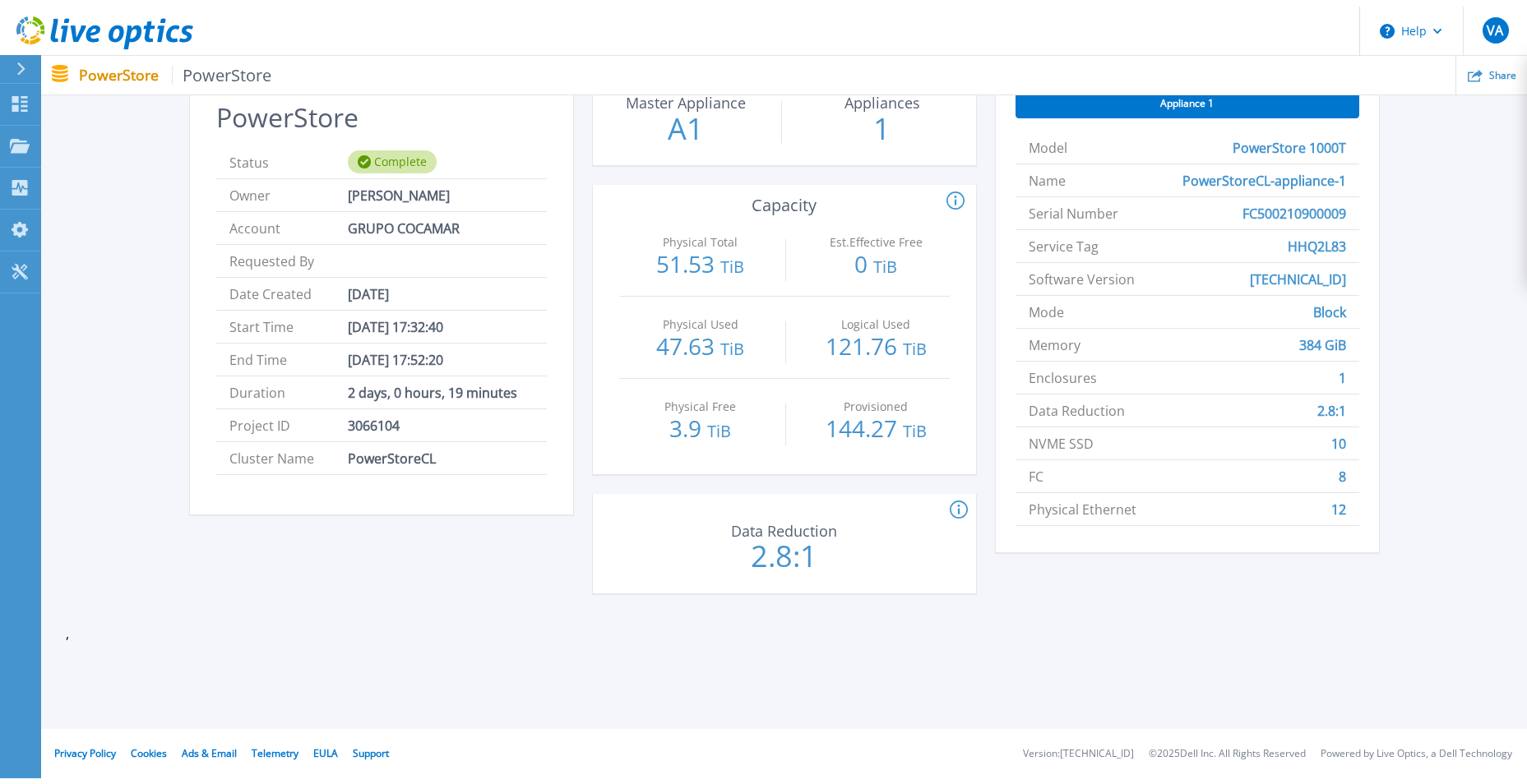
scroll to position [0, 0]
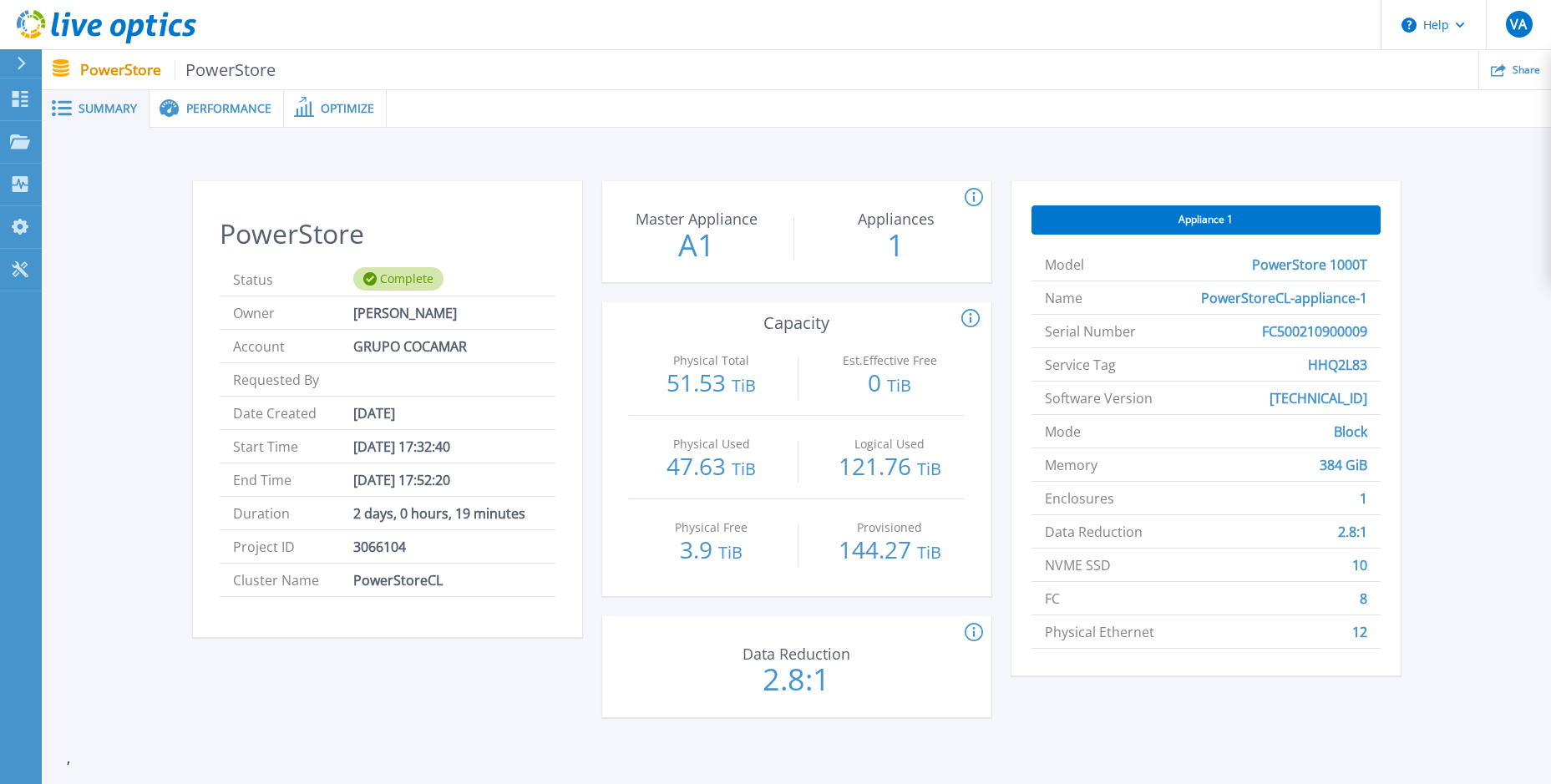
click at [238, 103] on span "Performance" at bounding box center [229, 109] width 85 height 12
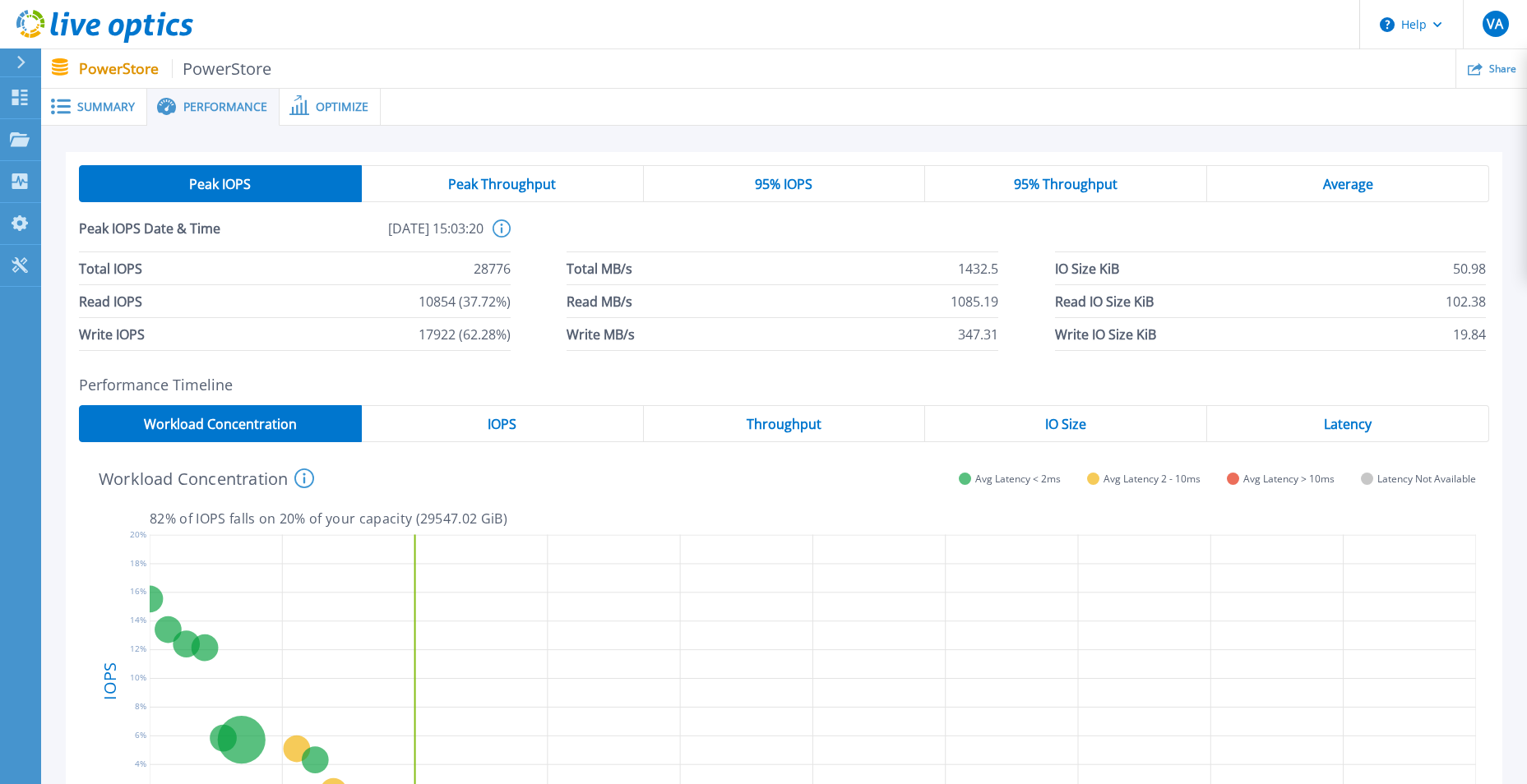
click at [1380, 184] on div "Average" at bounding box center [1348, 184] width 282 height 37
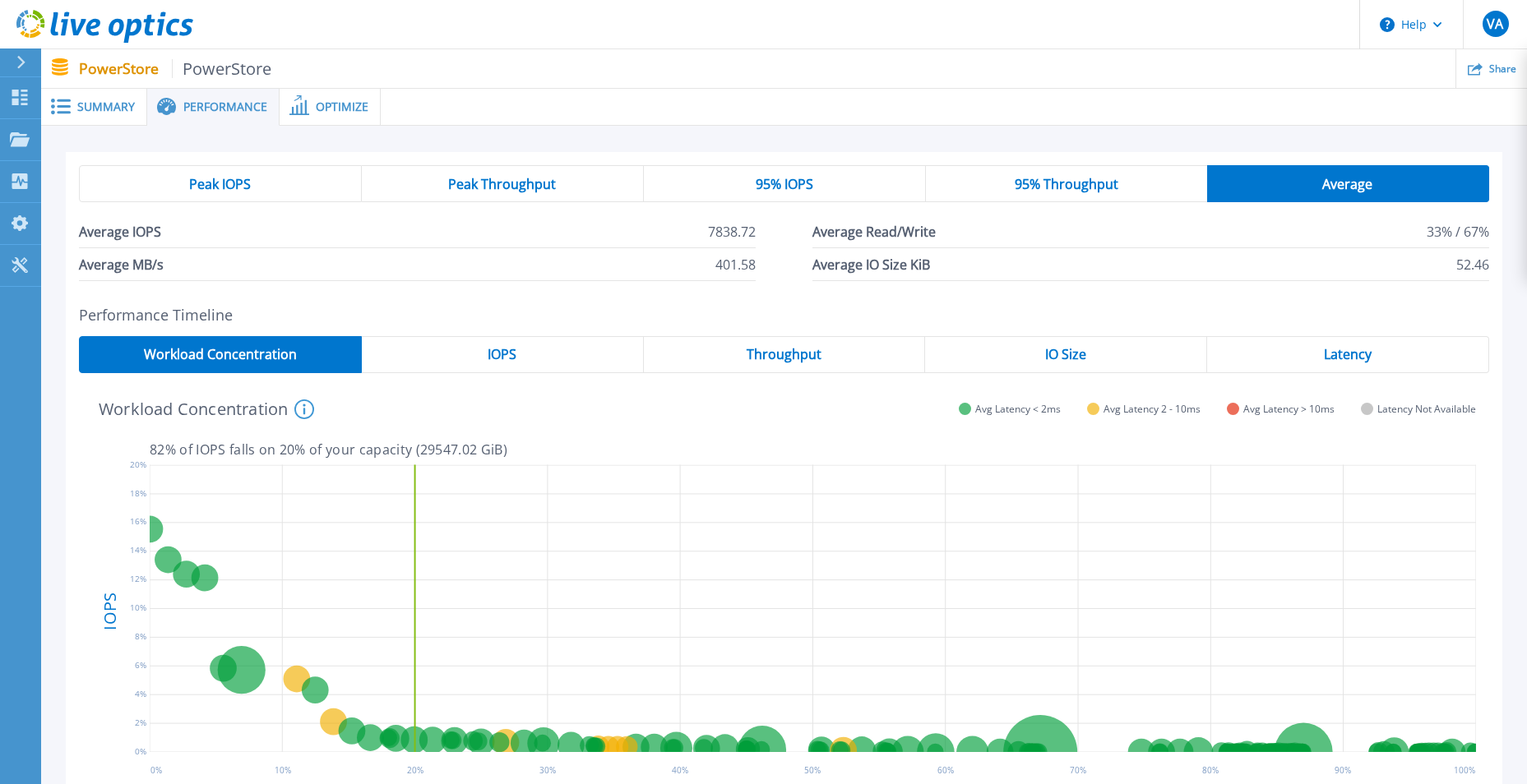
click at [1084, 170] on div "95% Throughput" at bounding box center [1066, 184] width 281 height 37
